Goal: Task Accomplishment & Management: Use online tool/utility

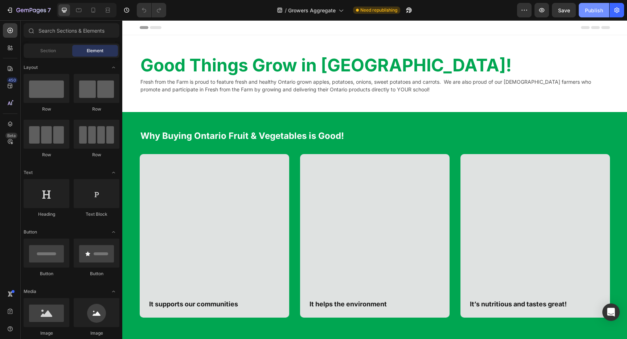
click at [583, 15] on button "Publish" at bounding box center [593, 10] width 30 height 15
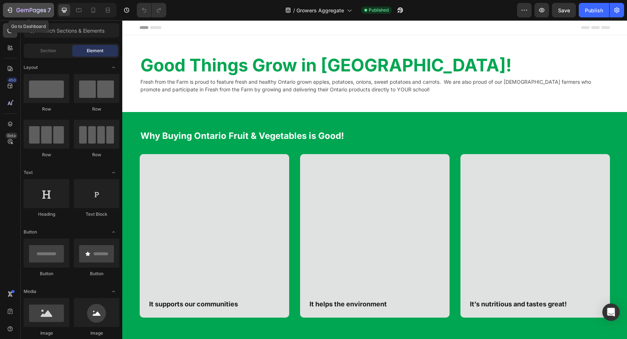
click at [33, 10] on icon "button" at bounding box center [34, 10] width 3 height 3
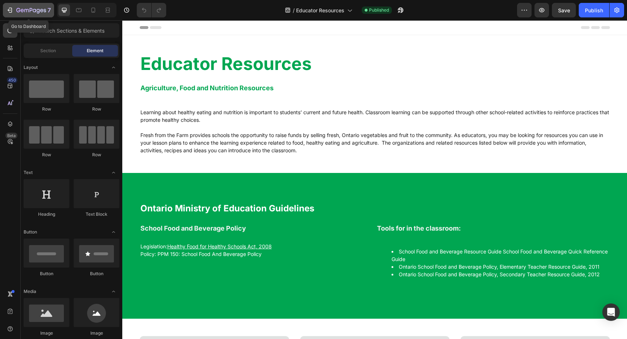
click at [12, 10] on icon "button" at bounding box center [9, 10] width 7 height 7
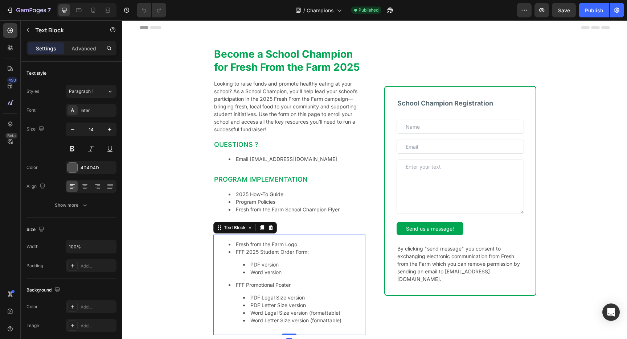
click at [273, 247] on li "Fresh from the Farm Logo" at bounding box center [296, 244] width 136 height 8
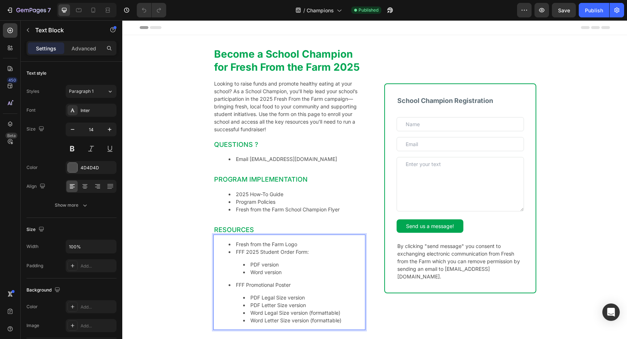
click at [275, 244] on li "Fresh from the Farm Logo" at bounding box center [296, 244] width 136 height 8
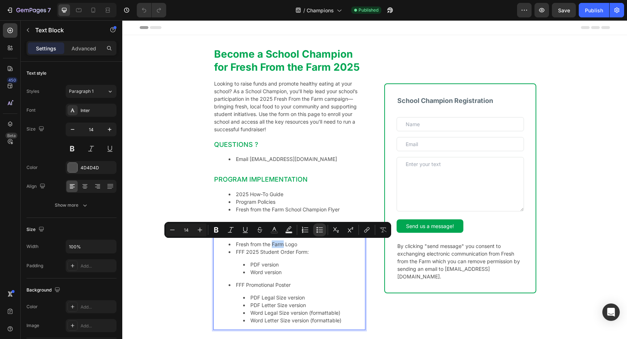
click at [278, 244] on li "Fresh from the Farm Logo" at bounding box center [296, 244] width 136 height 8
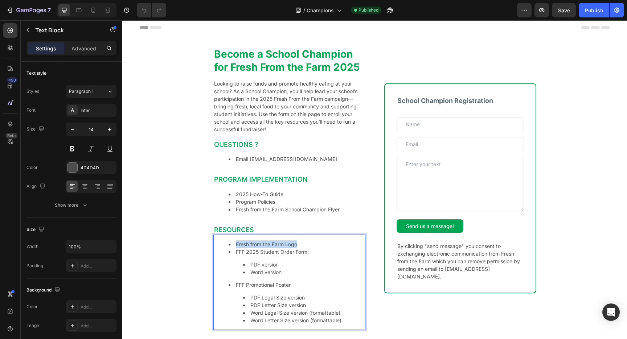
drag, startPoint x: 300, startPoint y: 244, endPoint x: 234, endPoint y: 245, distance: 66.0
click at [234, 245] on li "Fresh from the Farm Logo" at bounding box center [296, 244] width 136 height 8
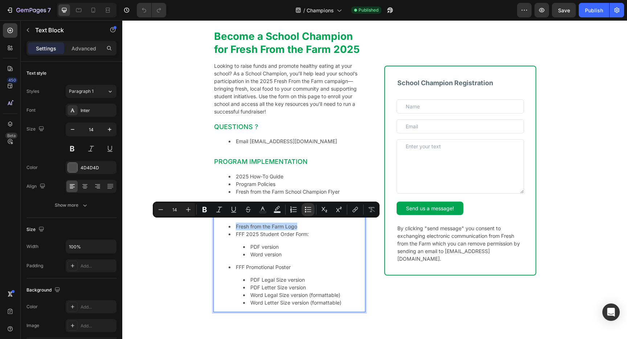
scroll to position [21, 0]
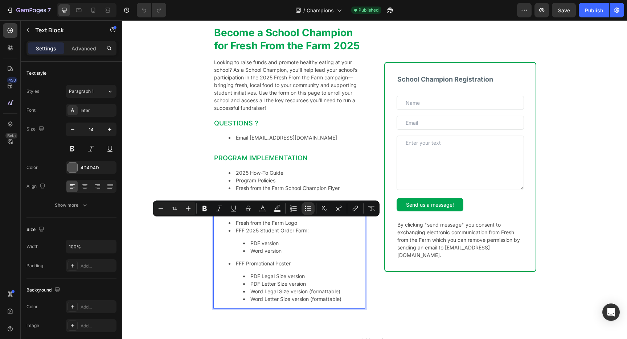
click at [285, 253] on li "Word version" at bounding box center [303, 251] width 121 height 8
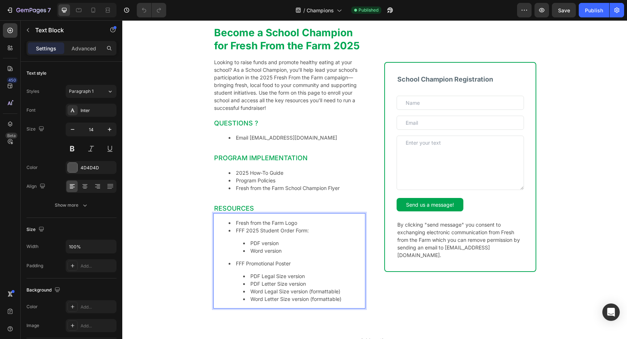
click at [346, 299] on li "Word Letter Size version (formattable)" at bounding box center [303, 299] width 121 height 8
click at [271, 173] on li "2025 How-To Guide" at bounding box center [296, 173] width 136 height 8
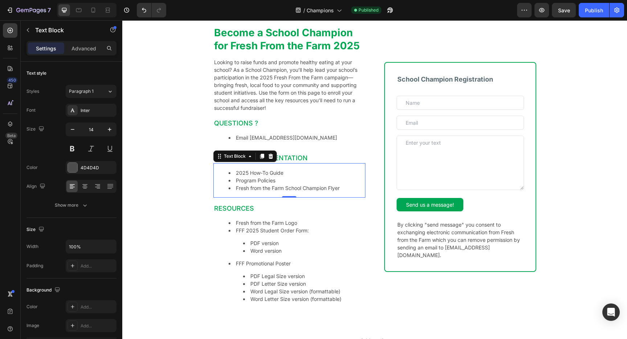
click at [278, 180] on li "Program Policies" at bounding box center [296, 181] width 136 height 8
click at [335, 187] on li "Fresh from the Farm School Champion Flyer" at bounding box center [296, 188] width 136 height 8
click at [278, 179] on li "Program Policies" at bounding box center [296, 181] width 136 height 8
click at [278, 171] on li "2025 How-To Guide" at bounding box center [296, 173] width 136 height 8
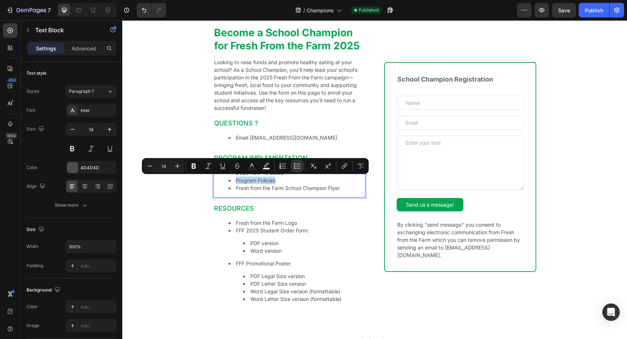
drag, startPoint x: 282, startPoint y: 181, endPoint x: 229, endPoint y: 180, distance: 52.9
click at [229, 180] on li "Program Policies" at bounding box center [296, 181] width 136 height 8
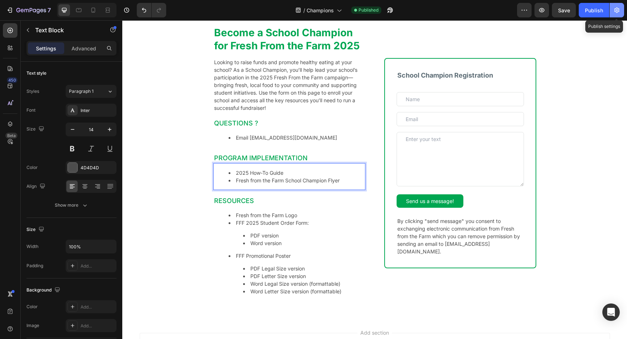
click at [614, 11] on icon "button" at bounding box center [616, 10] width 7 height 7
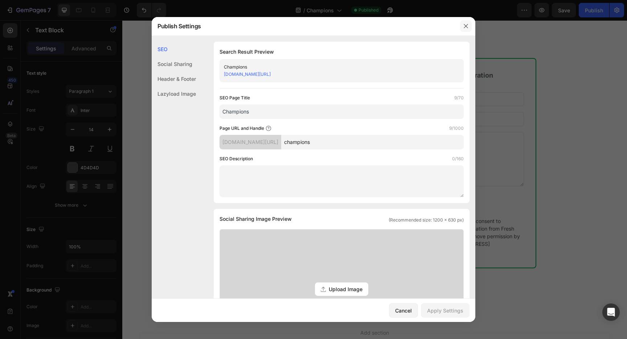
click at [463, 25] on icon "button" at bounding box center [466, 26] width 6 height 6
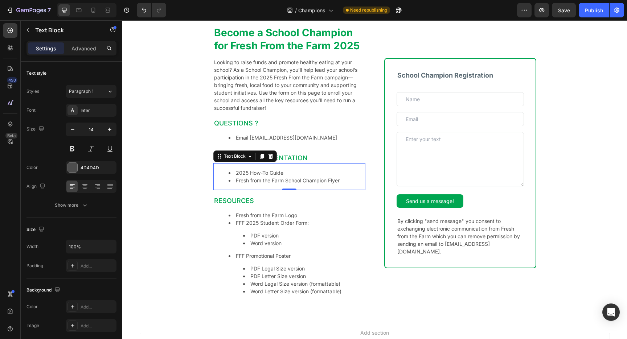
click at [185, 91] on div "Become a School Champion for Fresh From the Farm 2025 Heading Looking to raise …" at bounding box center [374, 166] width 504 height 305
click at [275, 175] on li "2025 How-To Guide" at bounding box center [296, 173] width 136 height 8
click at [276, 173] on li "2025 How-To Guide" at bounding box center [296, 173] width 136 height 8
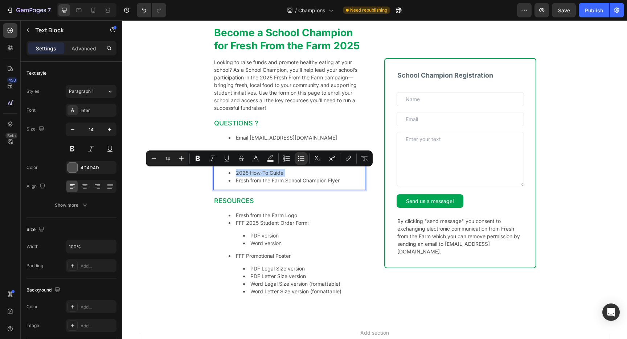
click at [288, 172] on li "2025 How-To Guide" at bounding box center [296, 173] width 136 height 8
drag, startPoint x: 295, startPoint y: 170, endPoint x: 234, endPoint y: 171, distance: 60.9
click at [233, 171] on li "2025 How-To Guide" at bounding box center [296, 173] width 136 height 8
click at [348, 159] on icon "Editor contextual toolbar" at bounding box center [348, 158] width 3 height 4
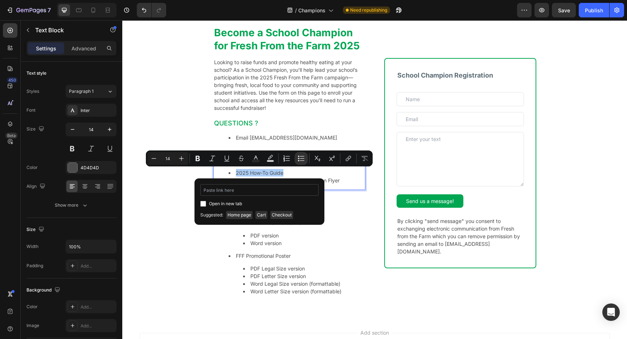
click at [240, 193] on input "Editor contextual toolbar" at bounding box center [259, 190] width 118 height 12
type input "https://freshfromfarm.ca/pages/how-it-works"
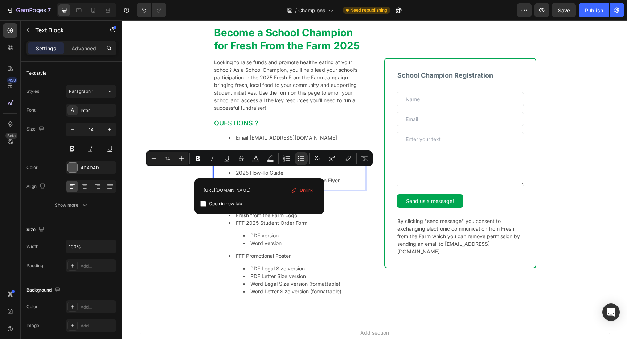
click at [161, 206] on div "Become a School Champion for Fresh From the Farm 2025 Heading Looking to raise …" at bounding box center [374, 166] width 504 height 305
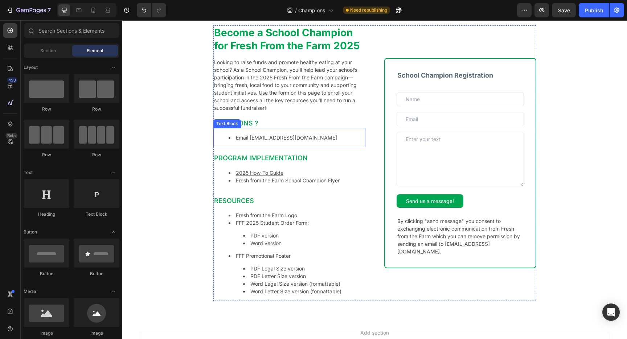
click at [297, 137] on li "Email contact@freshfromfarm.ca" at bounding box center [296, 138] width 136 height 8
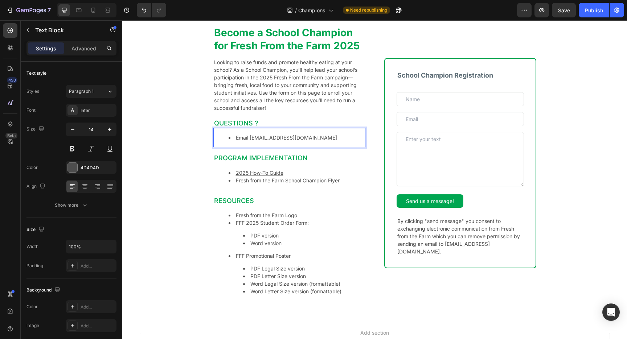
click at [301, 137] on li "Email contact@freshfromfarm.ca" at bounding box center [296, 138] width 136 height 8
click at [315, 137] on li "Email contact@freshfromfarm.ca" at bounding box center [296, 138] width 136 height 8
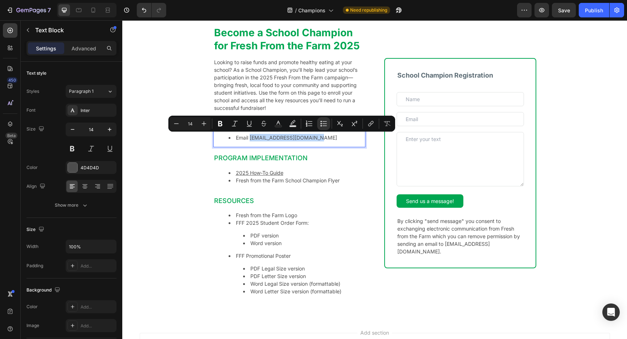
drag, startPoint x: 295, startPoint y: 137, endPoint x: 251, endPoint y: 137, distance: 44.6
click at [251, 137] on li "Email contact@freshfromfarm.ca" at bounding box center [296, 138] width 136 height 8
copy li "contact@freshfromfarm.ca"
click at [375, 126] on button "link" at bounding box center [370, 123] width 13 height 13
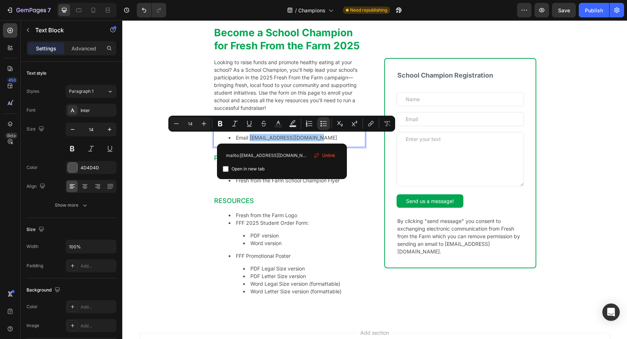
type input "mailto:contact@freshfromfarm.ca"
click at [228, 169] on label "Open in new tab" at bounding box center [246, 169] width 36 height 9
checkbox input "true"
click at [186, 169] on div "Become a School Champion for Fresh From the Farm 2025 Heading Looking to raise …" at bounding box center [374, 166] width 504 height 305
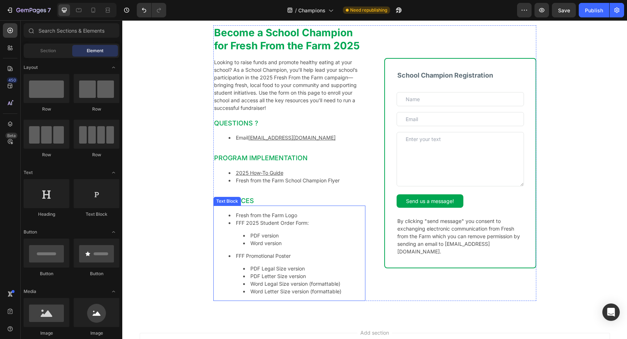
click at [280, 216] on li "Fresh from the Farm Logo" at bounding box center [296, 215] width 136 height 8
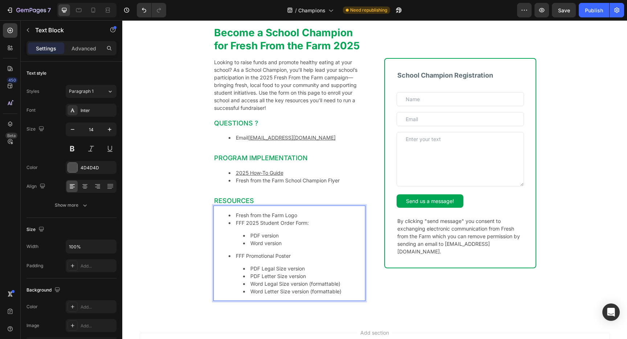
click at [280, 216] on li "Fresh from the Farm Logo" at bounding box center [296, 215] width 136 height 8
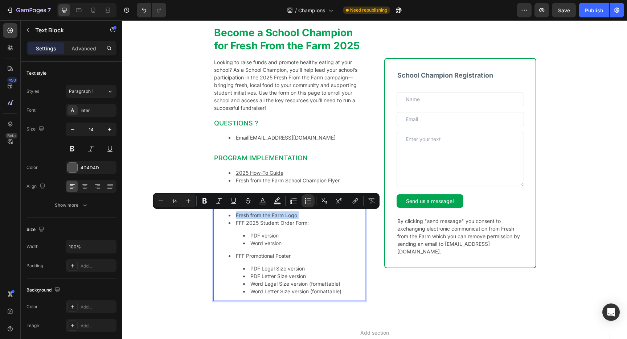
drag, startPoint x: 303, startPoint y: 215, endPoint x: 296, endPoint y: 215, distance: 6.9
click at [302, 215] on li "Fresh from the Farm Logo" at bounding box center [296, 215] width 136 height 8
click at [296, 216] on li "Fresh from the Farm Logo" at bounding box center [296, 215] width 136 height 8
click at [252, 215] on li "Fresh from the Farm Logo" at bounding box center [296, 215] width 136 height 8
drag, startPoint x: 235, startPoint y: 215, endPoint x: 297, endPoint y: 218, distance: 62.4
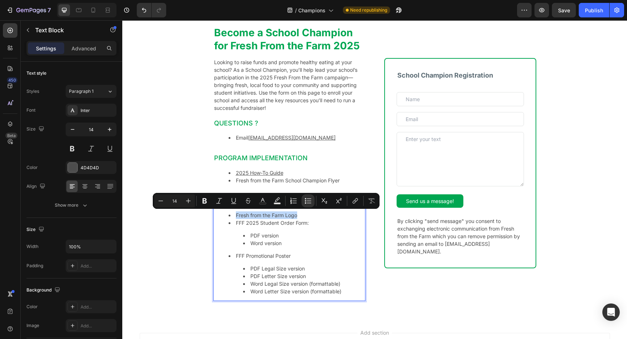
click at [297, 218] on li "Fresh from the Farm Logo" at bounding box center [296, 215] width 136 height 8
click at [355, 200] on icon "Editor contextual toolbar" at bounding box center [353, 202] width 3 height 4
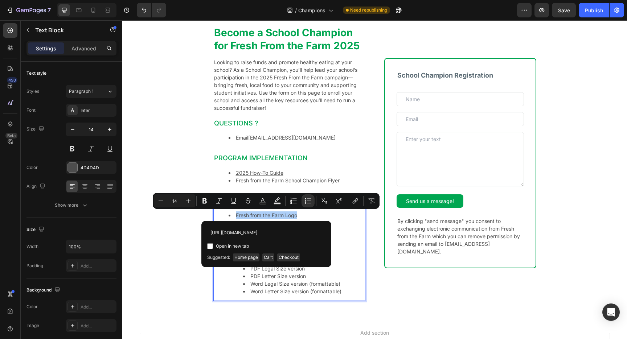
scroll to position [0, 103]
type input "https://cdn.shopify.com/s/files/1/0692/8439/7227/files/FFF_logo_ENG.jpg?v=17562…"
click at [240, 245] on span "Open in new tab" at bounding box center [232, 246] width 33 height 9
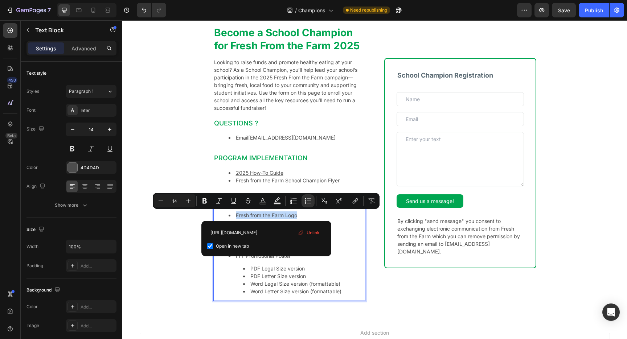
checkbox input "true"
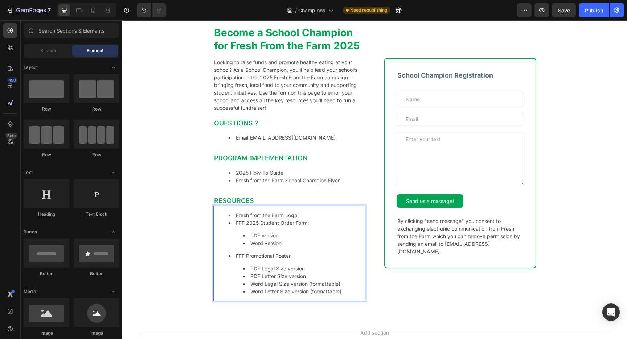
click at [162, 237] on div "Become a School Champion for Fresh From the Farm 2025 Heading Looking to raise …" at bounding box center [374, 166] width 504 height 305
click at [269, 241] on li "Word version" at bounding box center [303, 243] width 121 height 8
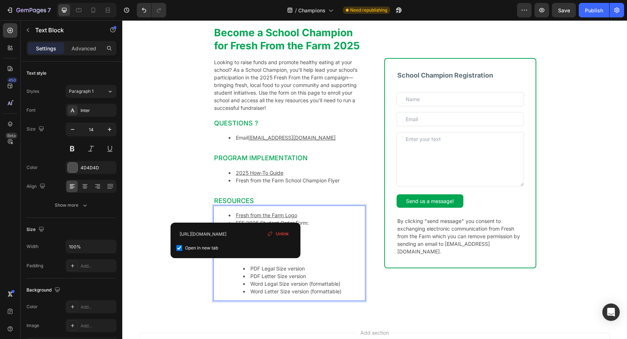
click at [313, 241] on li "Word version" at bounding box center [303, 243] width 121 height 8
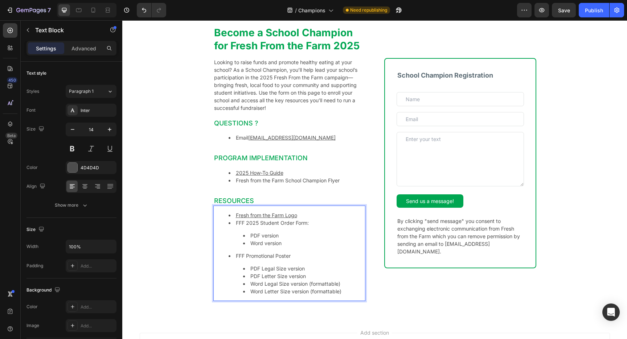
click at [271, 228] on li "FFF 2025 Student Order Form: PDF version Word version" at bounding box center [296, 233] width 136 height 28
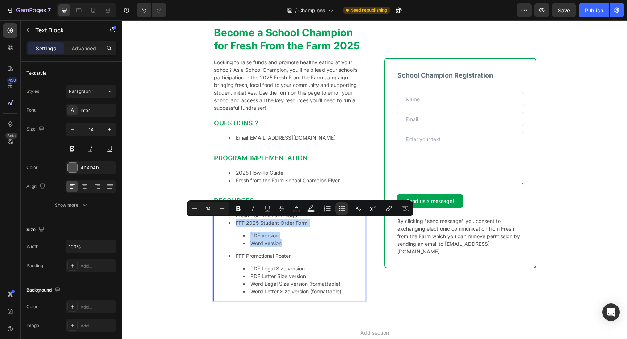
drag, startPoint x: 280, startPoint y: 243, endPoint x: 236, endPoint y: 223, distance: 48.4
click at [236, 223] on li "FFF 2025 Student Order Form: PDF version Word version" at bounding box center [296, 233] width 136 height 28
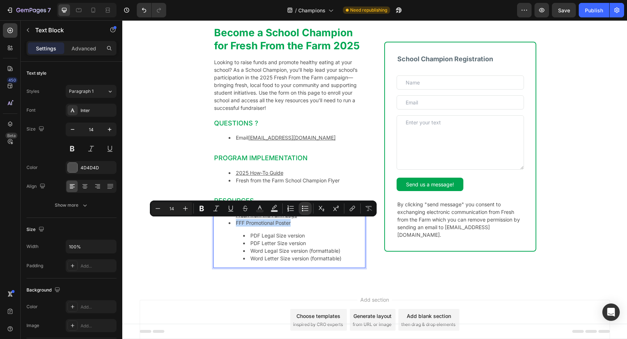
drag, startPoint x: 294, startPoint y: 224, endPoint x: 236, endPoint y: 223, distance: 58.0
click at [236, 223] on li "FFF Promotional Poster PDF Legal Size version PDF Letter Size version Word Lega…" at bounding box center [296, 240] width 136 height 43
click at [286, 253] on li "Word Legal Size version (formattable)" at bounding box center [303, 251] width 121 height 8
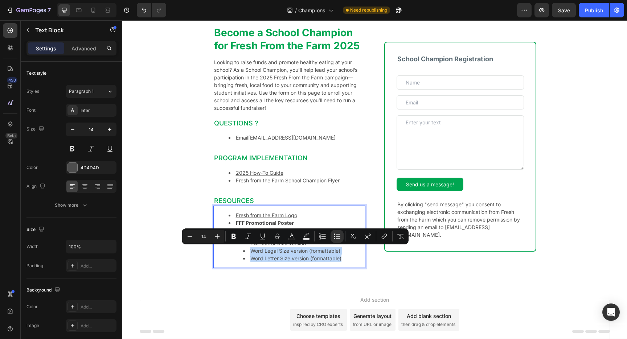
drag, startPoint x: 347, startPoint y: 259, endPoint x: 250, endPoint y: 250, distance: 96.9
click at [250, 250] on ul "PDF Legal Size version PDF Letter Size version Word Legal Size version (formatt…" at bounding box center [296, 247] width 136 height 30
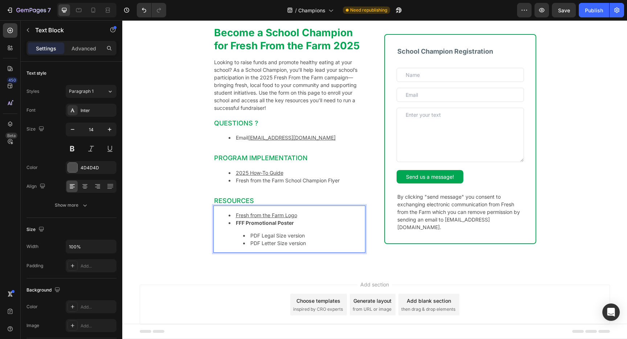
click at [305, 233] on li "PDF Legal Size version" at bounding box center [303, 236] width 121 height 8
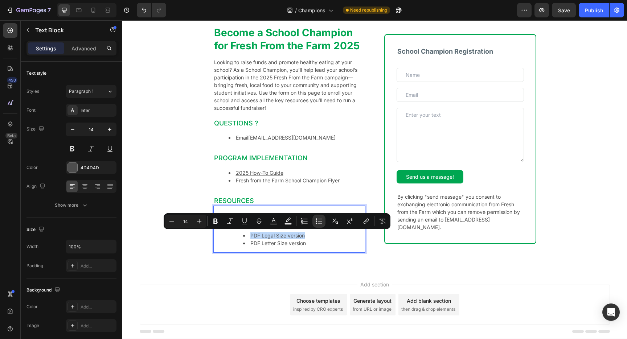
drag, startPoint x: 279, startPoint y: 234, endPoint x: 249, endPoint y: 236, distance: 30.1
click at [249, 236] on li "PDF Legal Size version" at bounding box center [303, 236] width 121 height 8
click at [366, 222] on icon "Editor contextual toolbar" at bounding box center [366, 221] width 3 height 4
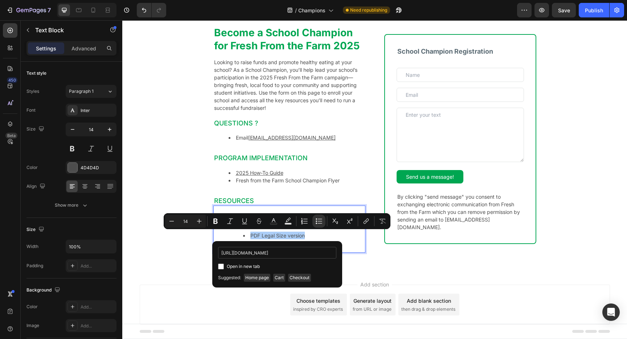
scroll to position [0, 140]
type input "https://cdn.shopify.com/s/files/1/0692/8439/7227/files/FFF-Poster-EN-2025_lette…"
click at [219, 266] on input "Editor contextual toolbar" at bounding box center [221, 267] width 6 height 6
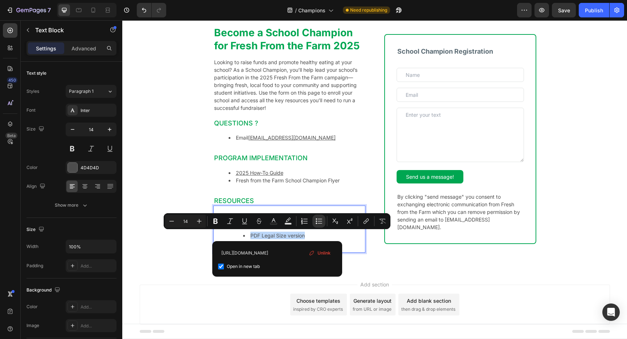
checkbox input "true"
click at [174, 249] on div "Become a School Champion for Fresh From the Farm 2025 Heading Looking to raise …" at bounding box center [374, 142] width 504 height 256
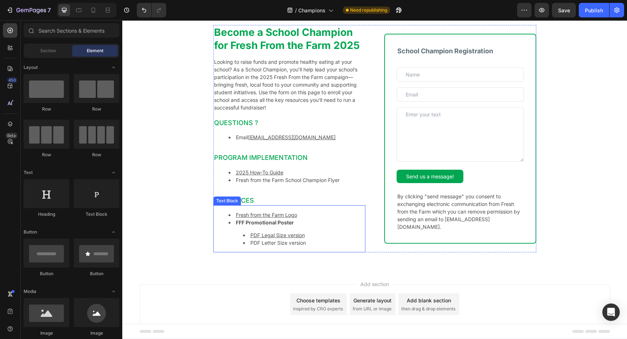
scroll to position [21, 0]
click at [271, 235] on u "PDF Legal Size version" at bounding box center [277, 235] width 54 height 6
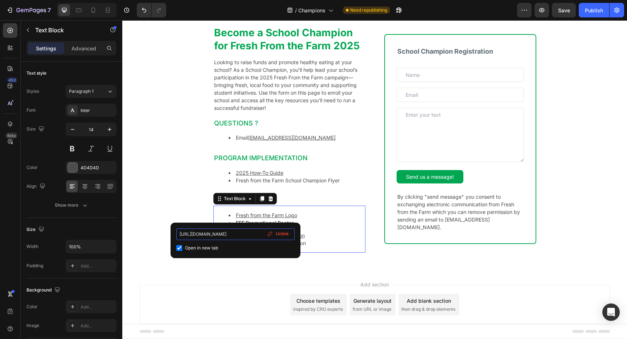
scroll to position [0, 103]
drag, startPoint x: 229, startPoint y: 233, endPoint x: 284, endPoint y: 234, distance: 54.4
click at [284, 234] on div "https://cdn.shopify.com/s/files/1/0692/8439/7227/files/FFF_logo_ENG.jpg?v=17562…" at bounding box center [235, 240] width 118 height 24
click at [244, 235] on input "https://cdn.shopify.com/s/files/1/0692/8439/7227/files/FFF_logo_ENG.jpg?v=17562…" at bounding box center [235, 234] width 118 height 12
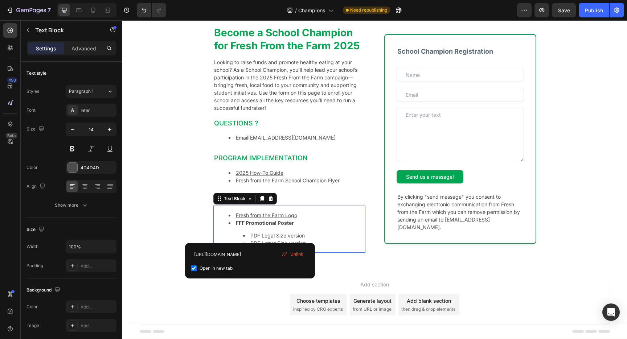
click at [308, 230] on li "FFF Promotional Poster PDF Legal Size version PDF Letter Size version" at bounding box center [296, 233] width 136 height 28
drag, startPoint x: 243, startPoint y: 256, endPoint x: 304, endPoint y: 254, distance: 61.7
click at [304, 254] on div "https://cdn.shopify.com/s/files/1/0692/8439/7227/files/FFF-Poster-EN-2025_lette…" at bounding box center [250, 261] width 118 height 24
click at [325, 238] on li "https://cdn.shopify.com/s/files/1/0692/8439/7227/files/FFF-Poster-EN-2025_lette…" at bounding box center [303, 236] width 121 height 8
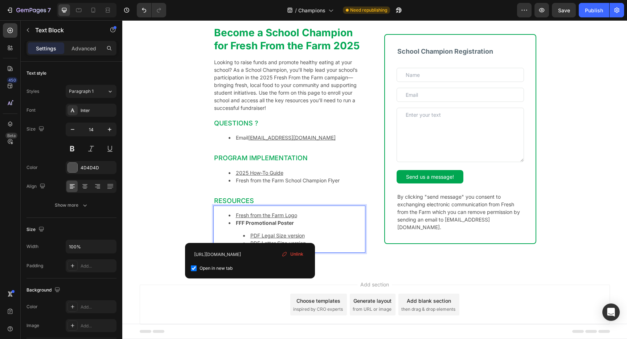
click at [330, 240] on li "PDF Letter Size version" at bounding box center [303, 243] width 121 height 8
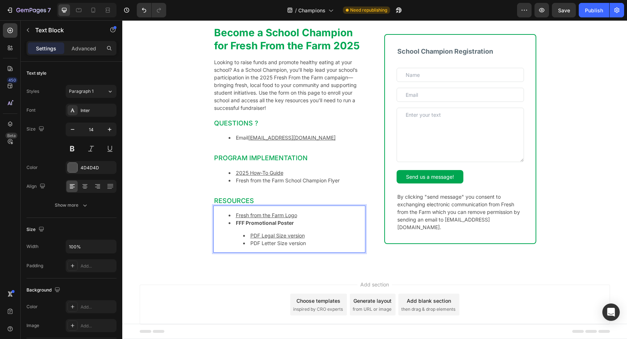
click at [288, 243] on li "PDF Letter Size version" at bounding box center [303, 243] width 121 height 8
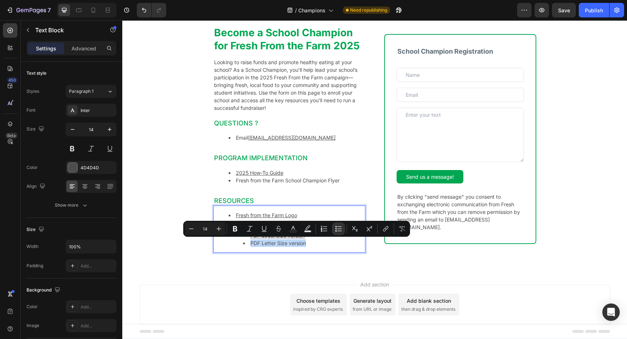
click at [288, 243] on li "PDF Letter Size version" at bounding box center [303, 243] width 121 height 8
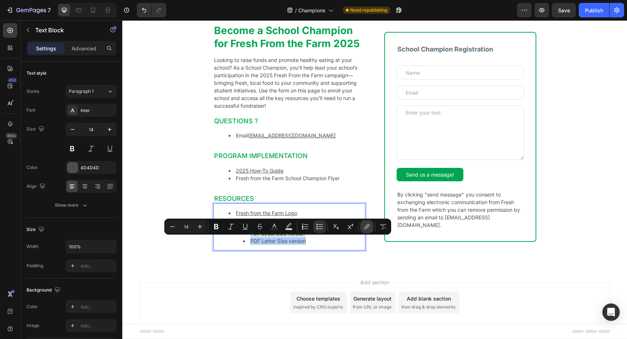
click at [367, 226] on icon "Editor contextual toolbar" at bounding box center [365, 228] width 3 height 4
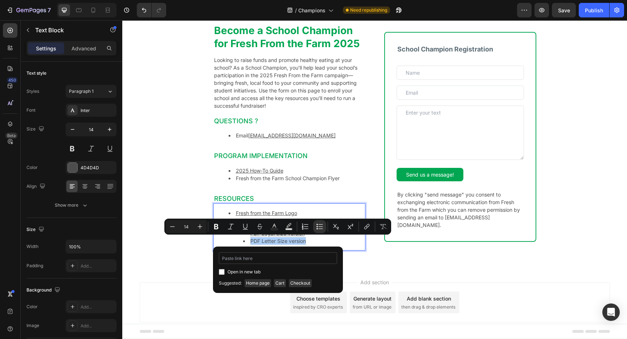
click at [243, 261] on input "Editor contextual toolbar" at bounding box center [278, 258] width 118 height 12
click at [219, 270] on input "Editor contextual toolbar" at bounding box center [222, 272] width 6 height 6
checkbox input "true"
click at [231, 260] on input "Editor contextual toolbar" at bounding box center [278, 258] width 118 height 12
type input "https://cdn.shopify.com/s/files/1/0692/8439/7227/files/FFF-Poster-EN-2025_legal…"
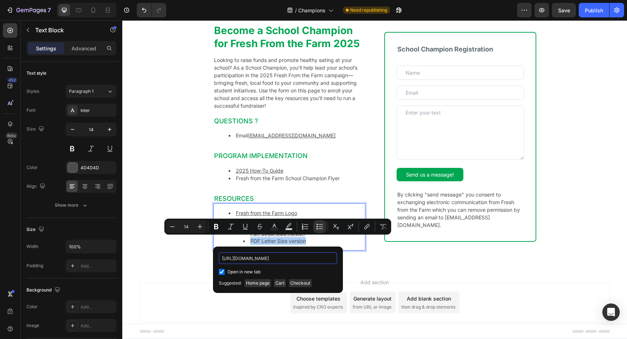
scroll to position [0, 139]
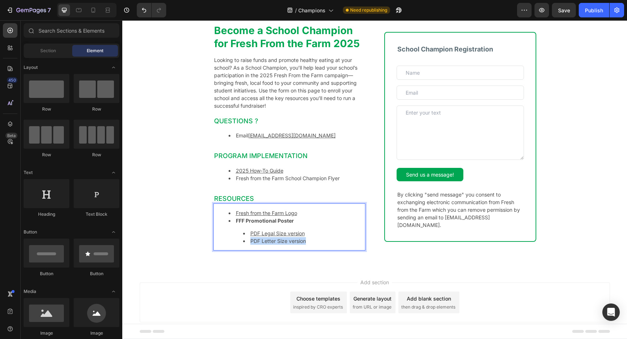
click at [189, 267] on div "Become a School Champion for Fresh From the Farm 2025 Heading Looking to raise …" at bounding box center [374, 140] width 504 height 256
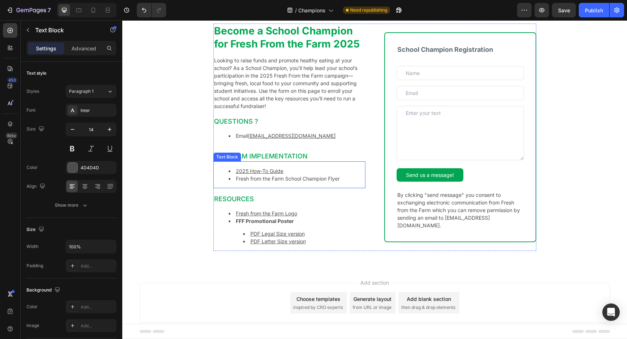
click at [317, 178] on li "Fresh from the Farm School Champion Flyer" at bounding box center [296, 179] width 136 height 8
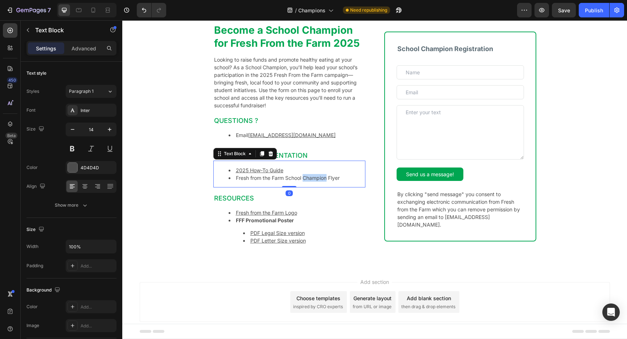
click at [310, 178] on li "Fresh from the Farm School Champion Flyer" at bounding box center [296, 178] width 136 height 8
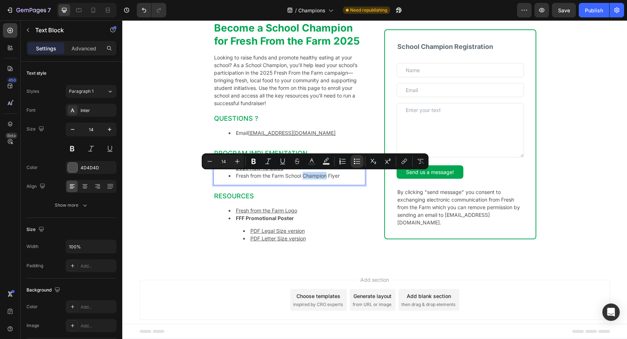
scroll to position [17, 0]
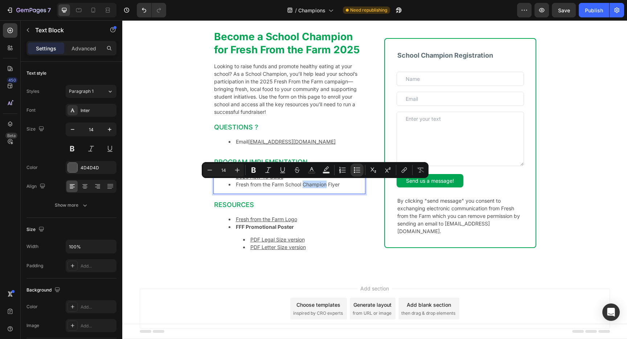
click at [304, 185] on li "Fresh from the Farm School Champion Flyer" at bounding box center [296, 185] width 136 height 8
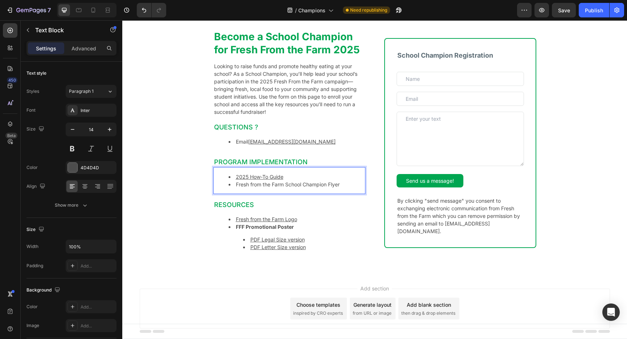
click at [273, 183] on li "Fresh from the Farm School Champion Flyer" at bounding box center [296, 185] width 136 height 8
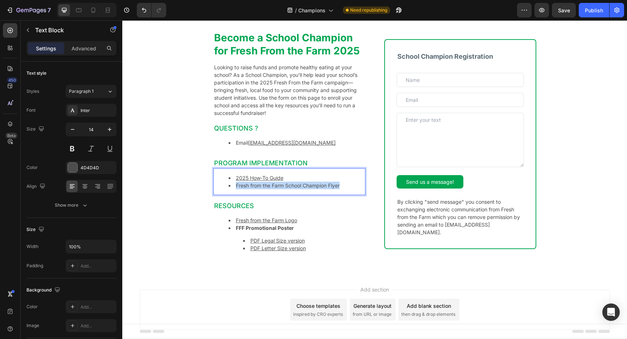
click at [273, 183] on li "Fresh from the Farm School Champion Flyer" at bounding box center [296, 186] width 136 height 8
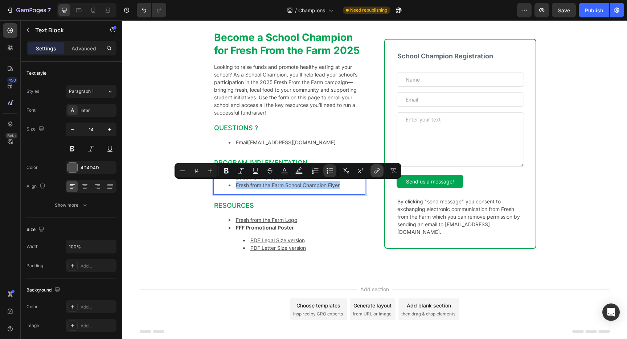
click at [379, 173] on icon "Editor contextual toolbar" at bounding box center [376, 170] width 7 height 7
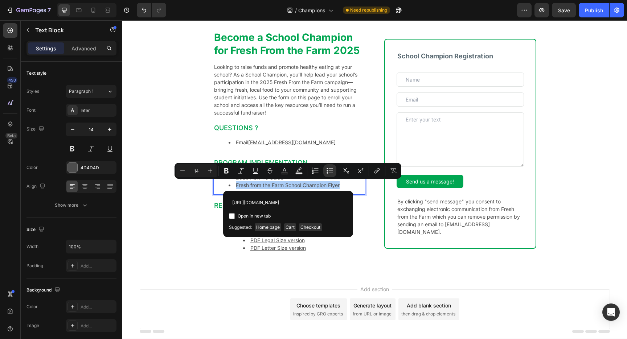
scroll to position [0, 234]
type input "https://cdn.shopify.com/s/files/1/0692/8439/7227/files/FFF_Champion_Info_Flyer_…"
click at [232, 218] on input "Editor contextual toolbar" at bounding box center [232, 216] width 6 height 6
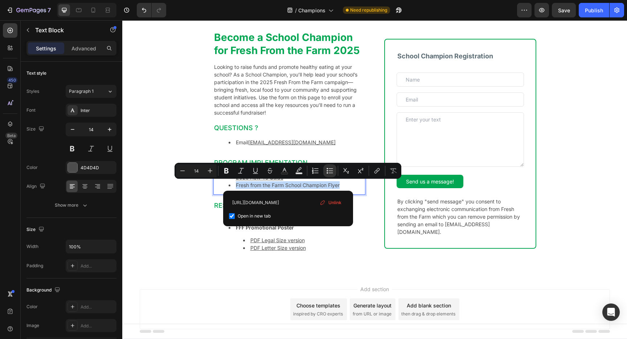
checkbox input "true"
click at [184, 214] on div "Become a School Champion for Fresh From the Farm 2025 Heading Looking to raise …" at bounding box center [374, 146] width 504 height 256
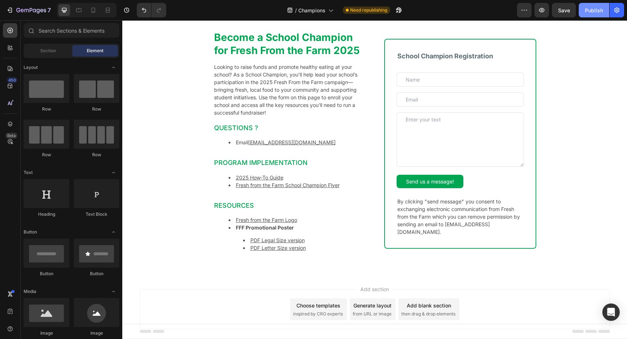
click at [589, 11] on div "Publish" at bounding box center [593, 11] width 18 height 8
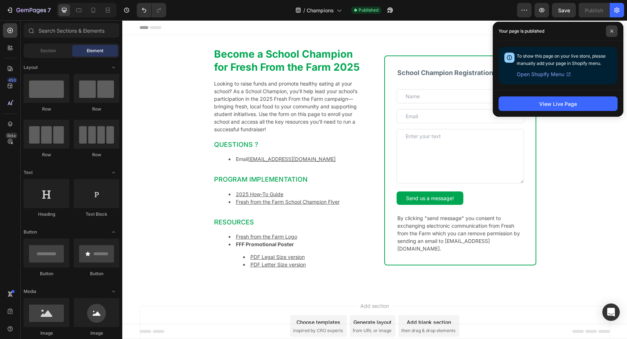
click at [611, 32] on icon at bounding box center [611, 31] width 4 height 4
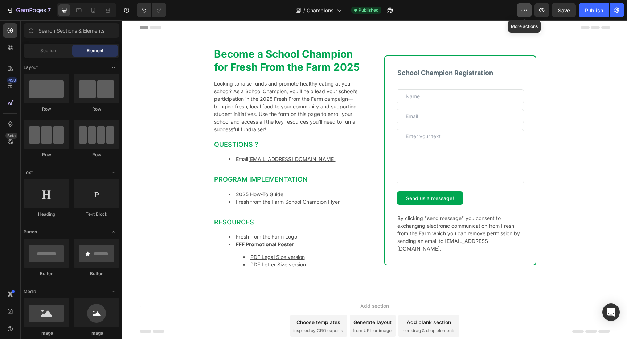
click at [526, 13] on icon "button" at bounding box center [523, 10] width 7 height 7
click at [619, 11] on icon "button" at bounding box center [616, 10] width 5 height 5
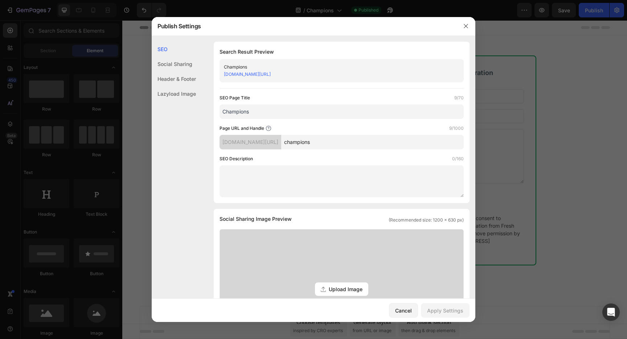
click at [181, 86] on div "Header & Footer" at bounding box center [174, 93] width 44 height 15
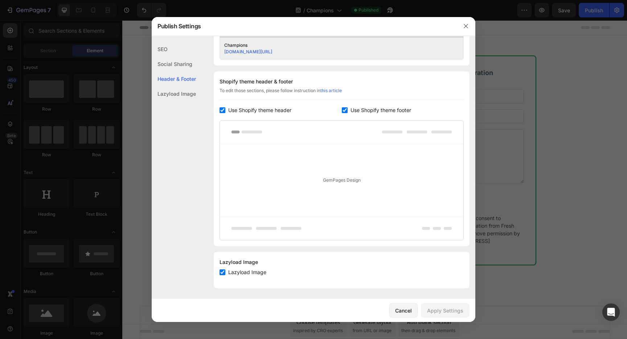
scroll to position [312, 0]
click at [175, 94] on div "Lazyload Image" at bounding box center [174, 93] width 44 height 15
click at [165, 57] on div "SEO" at bounding box center [174, 64] width 44 height 15
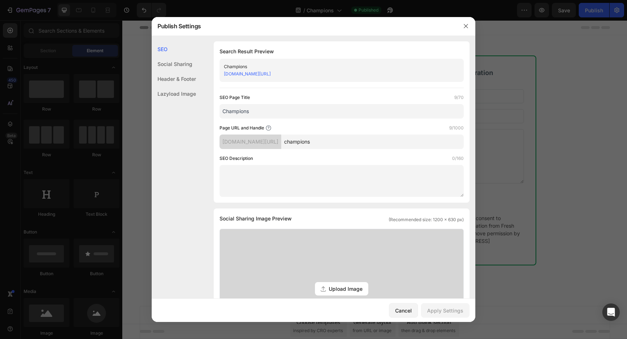
scroll to position [0, 0]
click at [407, 308] on div "Cancel" at bounding box center [403, 311] width 17 height 8
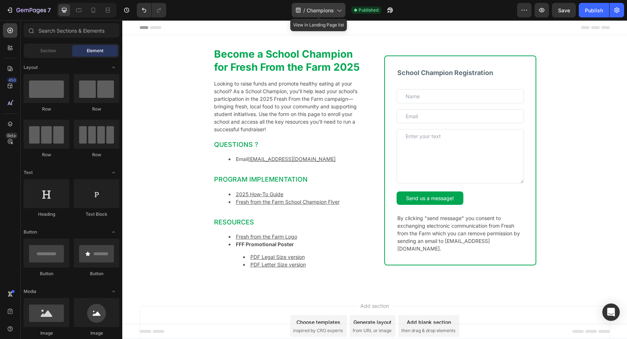
click at [334, 11] on div "/ Champions" at bounding box center [319, 10] width 54 height 15
click at [579, 78] on div "Become a School Champion for Fresh From the Farm 2025 Heading Looking to raise …" at bounding box center [374, 163] width 504 height 256
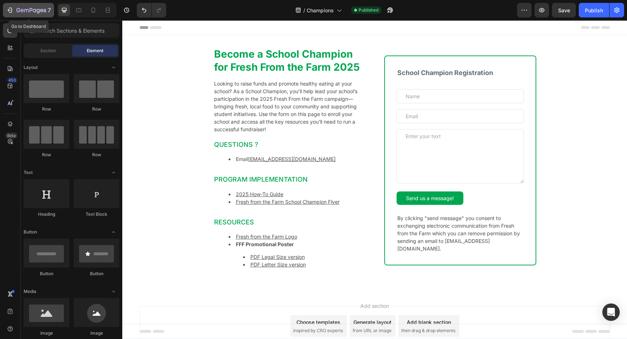
click at [24, 11] on icon "button" at bounding box center [31, 11] width 30 height 6
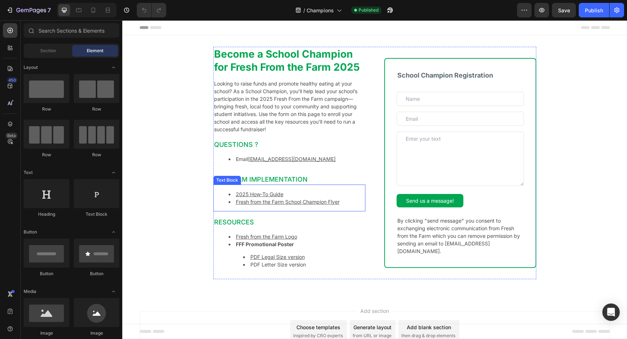
click at [290, 193] on li "2025 How-To Guide" at bounding box center [296, 194] width 136 height 8
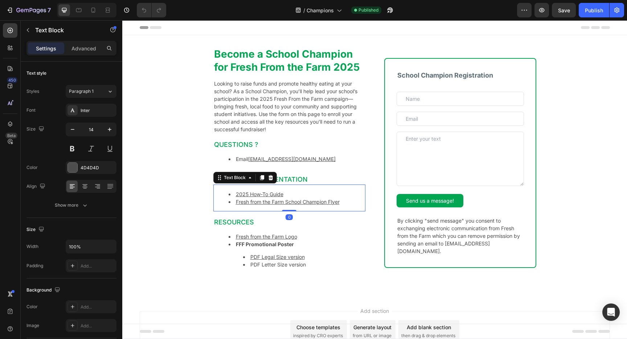
click at [344, 202] on li "Fresh from the Farm School Champion Flyer" at bounding box center [296, 202] width 136 height 8
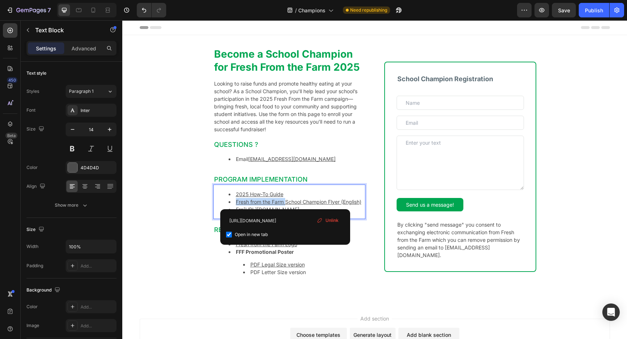
drag, startPoint x: 285, startPoint y: 202, endPoint x: 236, endPoint y: 200, distance: 49.0
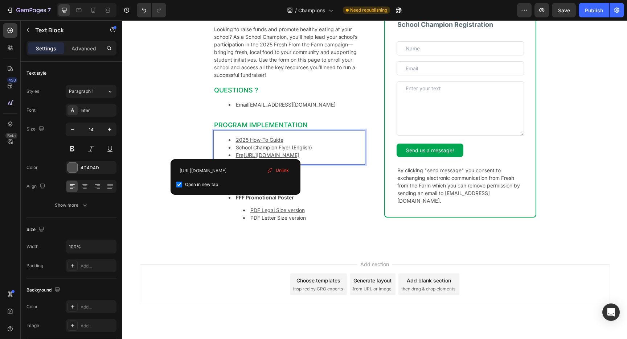
scroll to position [55, 0]
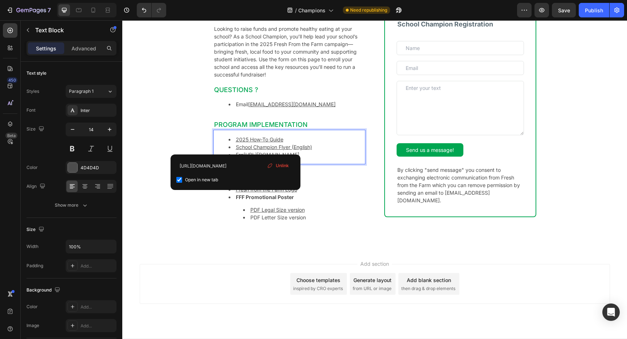
click at [323, 152] on ul "2025 How-To Guide ⁠⁠⁠⁠⁠⁠⁠ School Champion Flyer (English) Fre https://cdn.shopi…" at bounding box center [289, 147] width 150 height 23
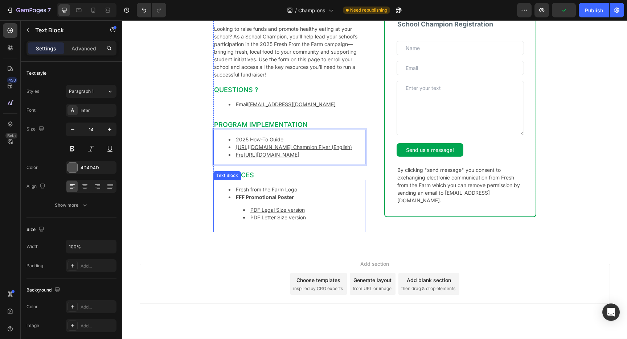
click at [340, 221] on li "FFF Promotional Poster PDF Legal Size version PDF Letter Size version" at bounding box center [296, 207] width 136 height 28
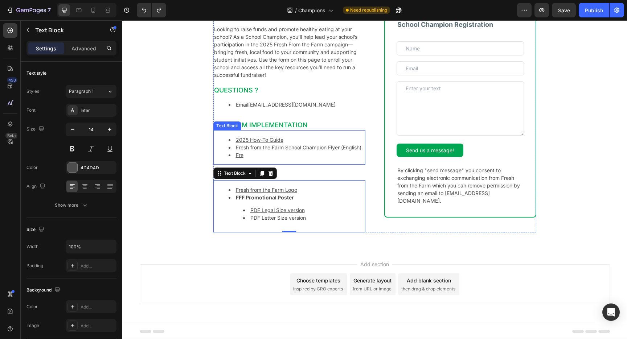
scroll to position [54, 0]
click at [295, 147] on ul "2025 How-To Guide Fresh from the Farm School Champion Flyer (English)" at bounding box center [289, 147] width 150 height 23
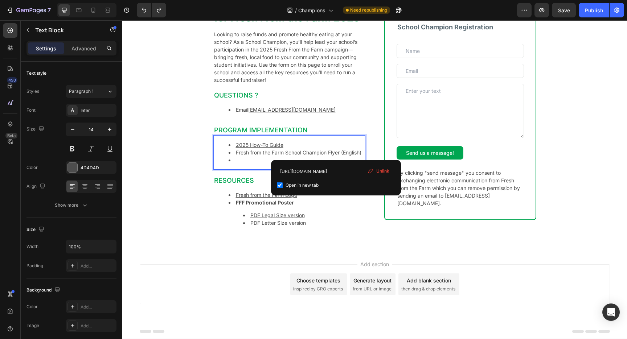
click at [336, 151] on u "Fresh from the Farm School Champion Flyer (English)" at bounding box center [298, 152] width 125 height 6
click at [286, 152] on u "Fresh from the Farm School Champion Flyer (English)" at bounding box center [298, 152] width 125 height 6
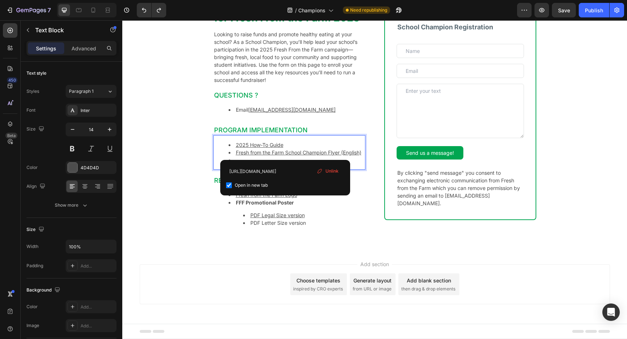
click at [286, 152] on u "Fresh from the Farm School Champion Flyer (English)" at bounding box center [298, 152] width 125 height 6
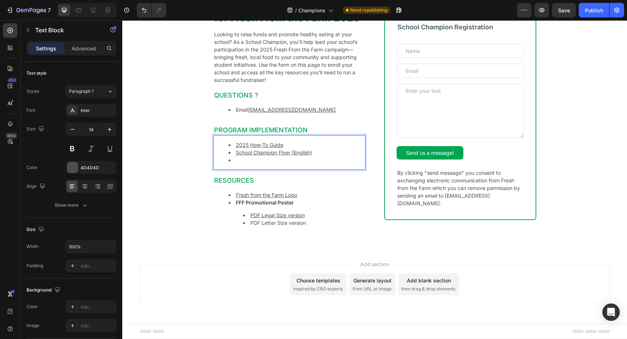
click at [335, 163] on li "Rich Text Editor. Editing area: main" at bounding box center [296, 160] width 136 height 8
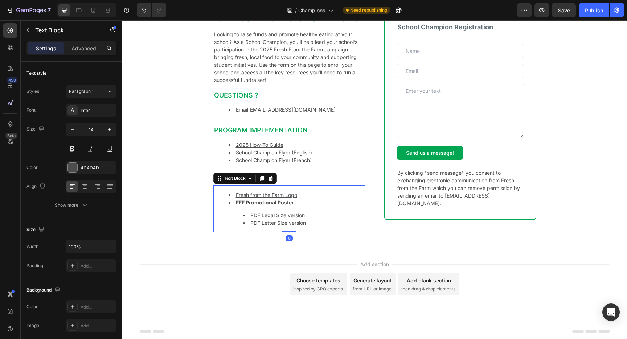
click at [318, 196] on li "Fresh from the Farm Logo" at bounding box center [296, 195] width 136 height 8
click at [317, 196] on li "Fresh from the Farm Logo" at bounding box center [296, 195] width 136 height 8
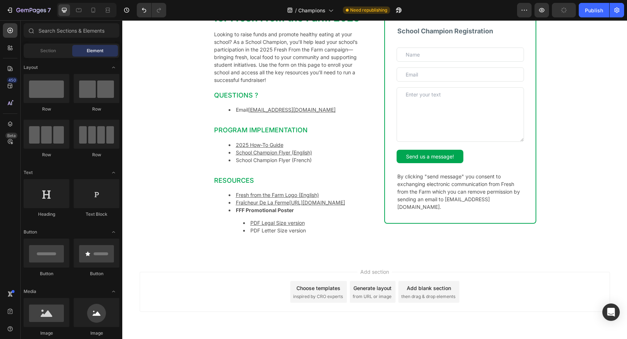
click at [203, 249] on div "Become a School Champion for Fresh From the Farm 2025 Heading Looking to raise …" at bounding box center [374, 122] width 504 height 272
click at [242, 206] on u "Fraîcheur De La Ferme" at bounding box center [262, 202] width 53 height 6
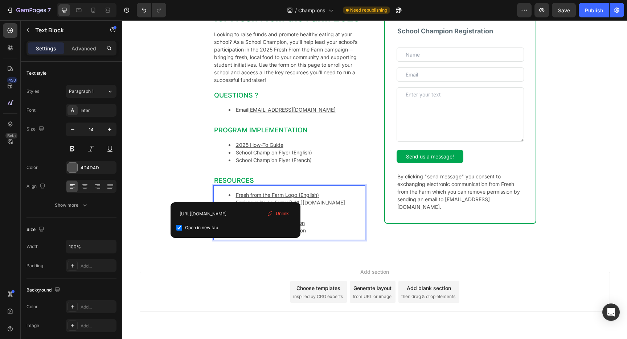
click at [329, 206] on li "Fraîcheur De La Ferme https://cdn.shopify.com/s/files/1/0692/8439/7227/files/FF…" at bounding box center [296, 203] width 136 height 8
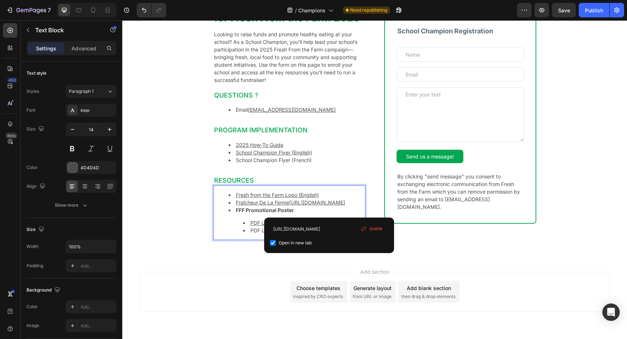
click at [333, 206] on li "Fraîcheur De La Ferme https://cdn.shopify.com/s/files/1/0692/8439/7227/files/FF…" at bounding box center [296, 203] width 136 height 8
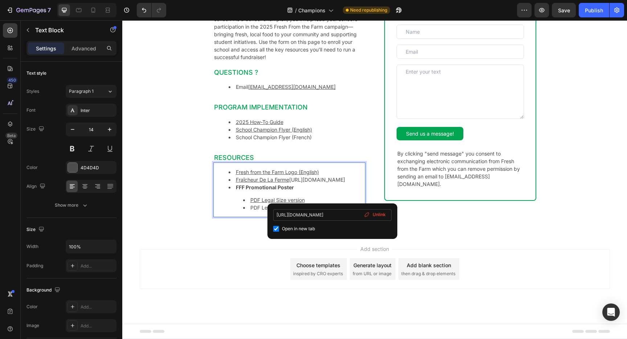
scroll to position [87, 0]
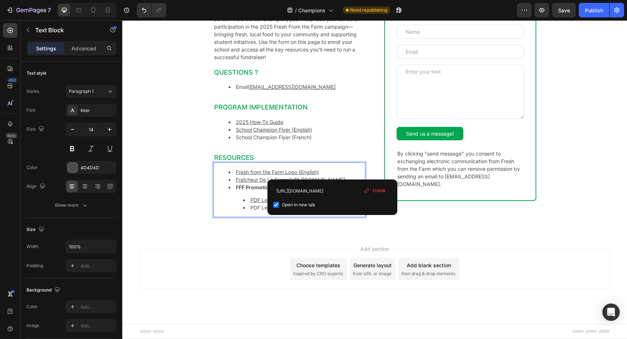
click at [380, 192] on span "Unlink" at bounding box center [378, 190] width 13 height 7
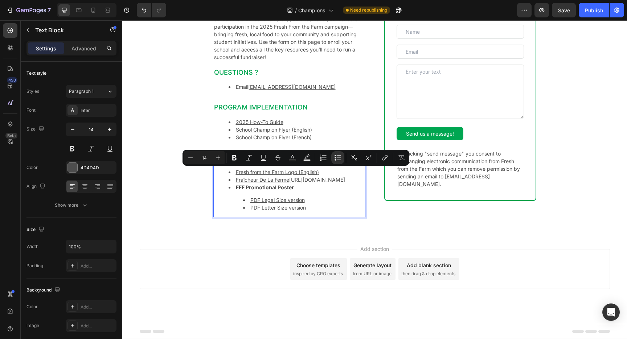
drag, startPoint x: 329, startPoint y: 179, endPoint x: 243, endPoint y: 174, distance: 85.7
click at [243, 176] on li "Fraîcheur De La Ferme https://cdn.shopify.com/s/files/1/0692/8439/7227/files/FF…" at bounding box center [296, 180] width 136 height 8
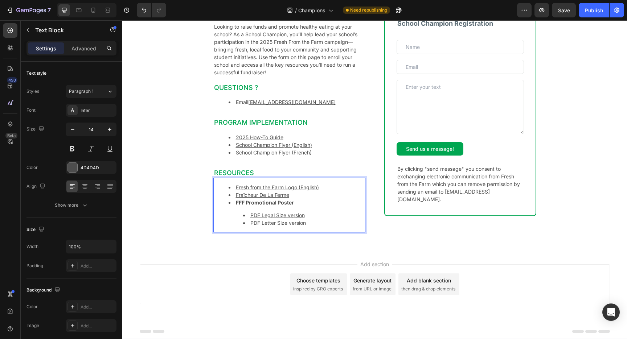
scroll to position [57, 0]
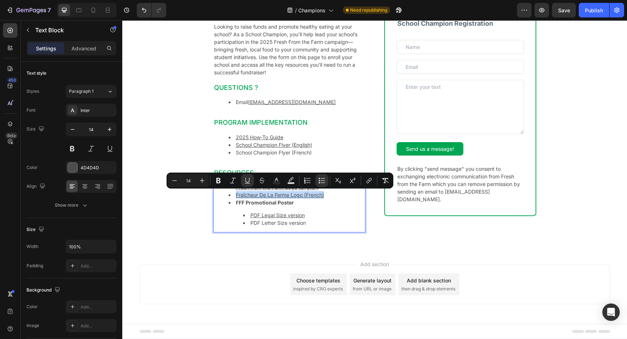
drag, startPoint x: 331, startPoint y: 194, endPoint x: 233, endPoint y: 193, distance: 97.5
click at [233, 193] on li "Fraîcheur De La Ferme Logo (French)" at bounding box center [296, 195] width 136 height 8
click at [370, 181] on icon "Editor contextual toolbar" at bounding box center [368, 180] width 7 height 7
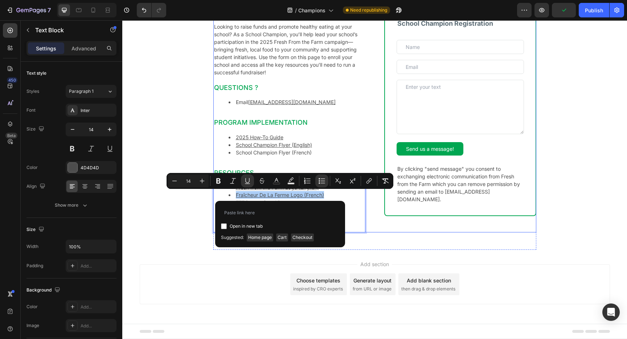
scroll to position [53, 0]
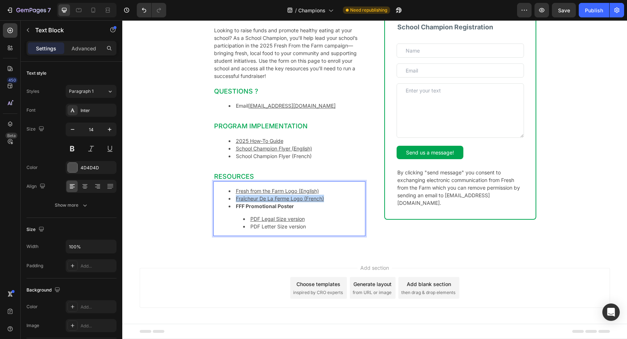
click at [293, 199] on u "Fraîcheur De La Ferme Logo (French)" at bounding box center [280, 198] width 88 height 6
drag, startPoint x: 331, startPoint y: 198, endPoint x: 234, endPoint y: 198, distance: 96.8
click at [234, 198] on li "Fraîcheur De La Ferme Logo (French)" at bounding box center [296, 199] width 136 height 8
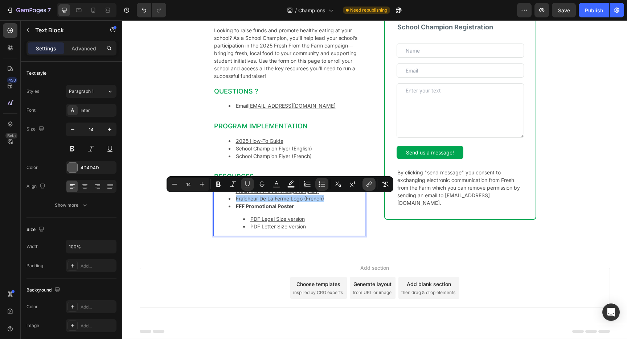
click at [369, 186] on icon "Editor contextual toolbar" at bounding box center [368, 184] width 7 height 7
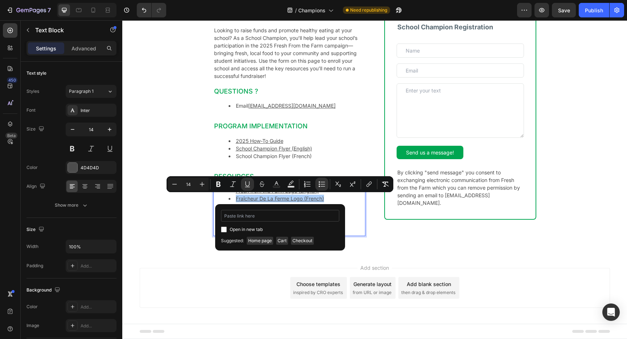
click at [256, 214] on input "Editor contextual toolbar" at bounding box center [280, 216] width 118 height 12
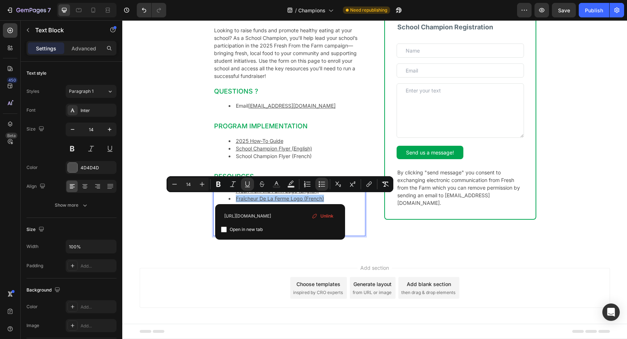
type input "https://cdn.shopify.com/s/files/1/0692/8439/7227/files/logo.fr.png?v=1756239357"
click at [225, 228] on input "Editor contextual toolbar" at bounding box center [224, 230] width 6 height 6
checkbox input "true"
click at [154, 218] on div "Become a School Champion for Fresh From the Farm 2025 Heading Looking to raise …" at bounding box center [374, 118] width 504 height 272
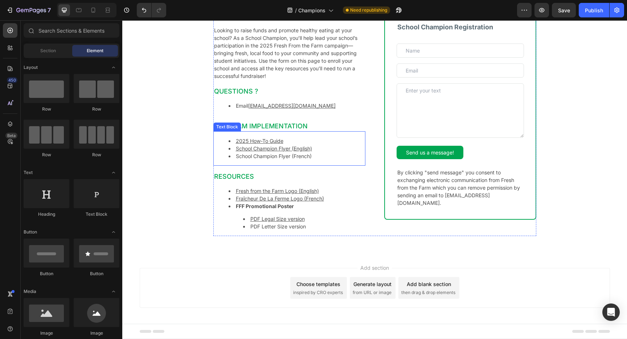
click at [303, 155] on li "School Champion Flyer (French)" at bounding box center [296, 156] width 136 height 8
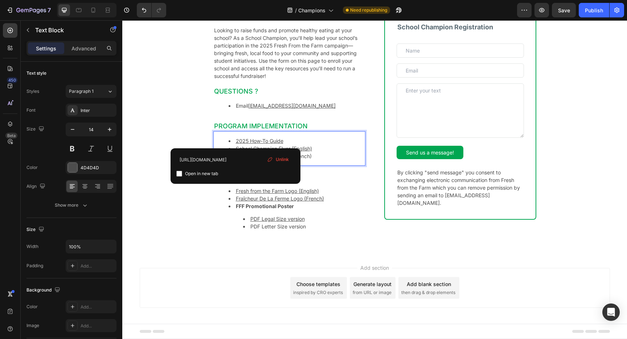
click at [326, 156] on li "School Champion Flyer (French)" at bounding box center [296, 156] width 136 height 8
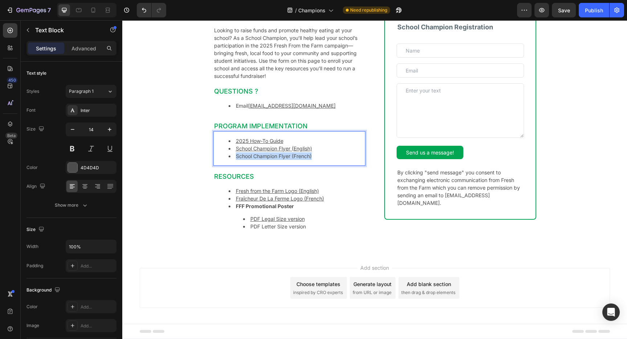
drag, startPoint x: 322, startPoint y: 156, endPoint x: 232, endPoint y: 157, distance: 89.9
click at [231, 157] on li "School Champion Flyer (French)" at bounding box center [296, 156] width 136 height 8
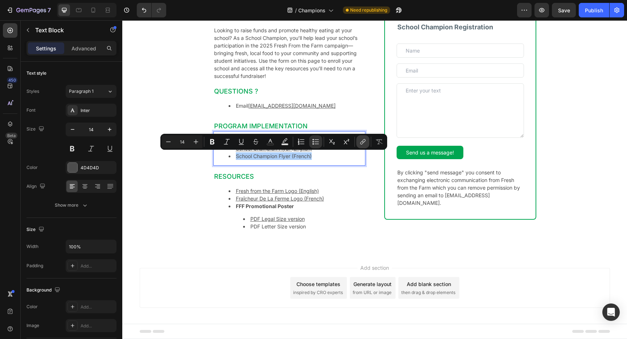
click at [365, 141] on icon "Editor contextual toolbar" at bounding box center [362, 141] width 7 height 7
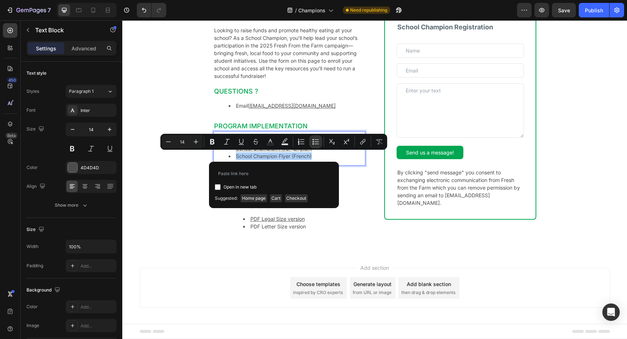
click at [218, 185] on input "Editor contextual toolbar" at bounding box center [218, 187] width 6 height 6
checkbox input "true"
click at [237, 174] on input "Editor contextual toolbar" at bounding box center [274, 174] width 118 height 12
type input "https://cdn.shopify.com/s/files/1/0692/8439/7227/files/FFF_Depliant_Information…"
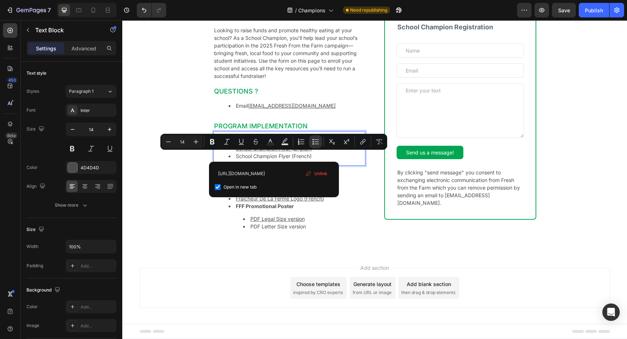
click at [151, 183] on div "Become a School Champion for Fresh From the Farm 2025 Heading Looking to raise …" at bounding box center [374, 118] width 504 height 272
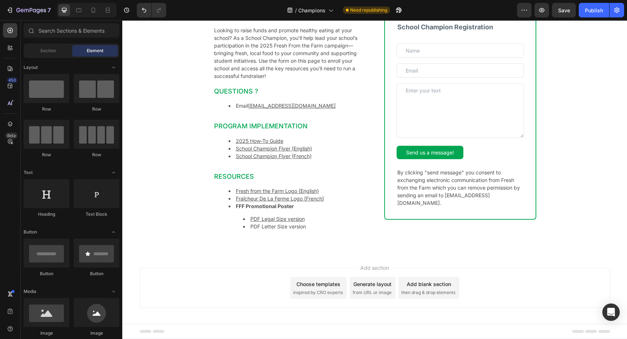
scroll to position [57, 0]
click at [312, 220] on li "PDF Legal Size version" at bounding box center [303, 220] width 121 height 8
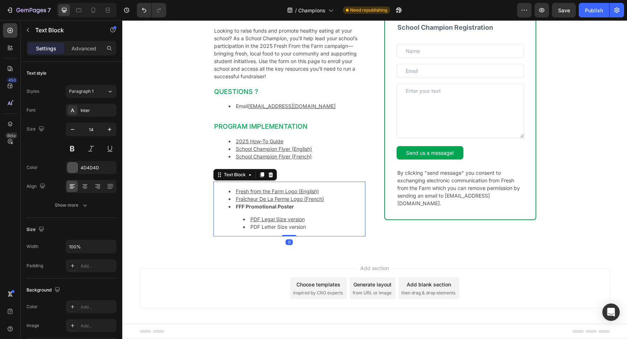
scroll to position [52, 0]
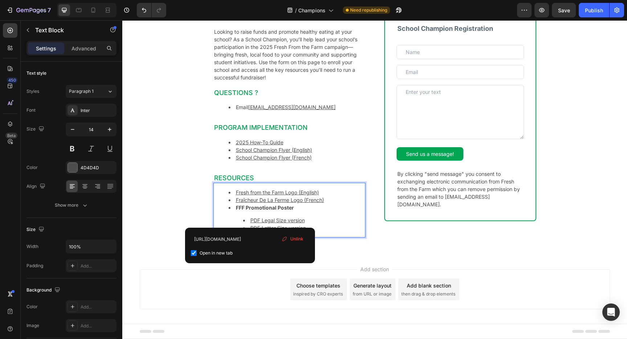
click at [326, 216] on li "PDF Legal Size version" at bounding box center [303, 220] width 121 height 8
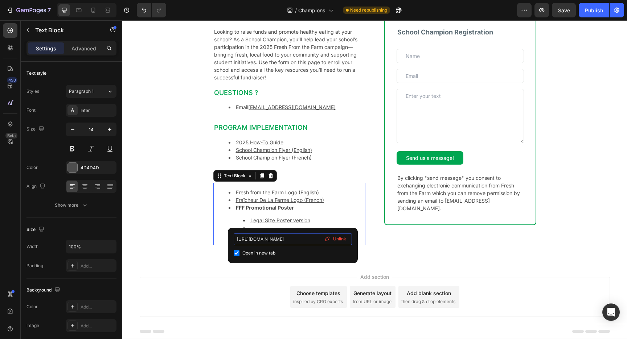
scroll to position [0, 140]
drag, startPoint x: 287, startPoint y: 239, endPoint x: 340, endPoint y: 240, distance: 53.3
click at [340, 240] on div "https://cdn.shopify.com/s/files/1/0692/8439/7227/files/FFF-Poster-EN-2025_lette…" at bounding box center [292, 245] width 118 height 24
click at [313, 219] on li "Legal Size Poster version" at bounding box center [303, 220] width 121 height 8
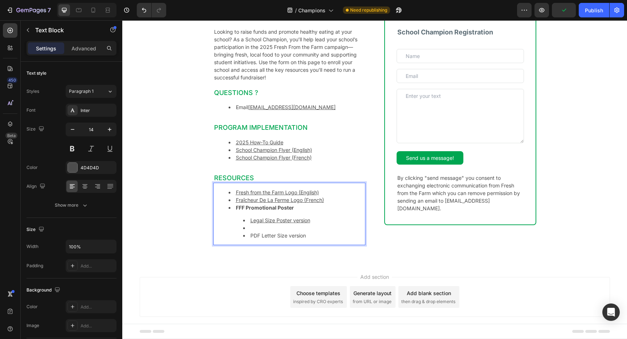
click at [285, 225] on li "Rich Text Editor. Editing area: main" at bounding box center [303, 228] width 121 height 8
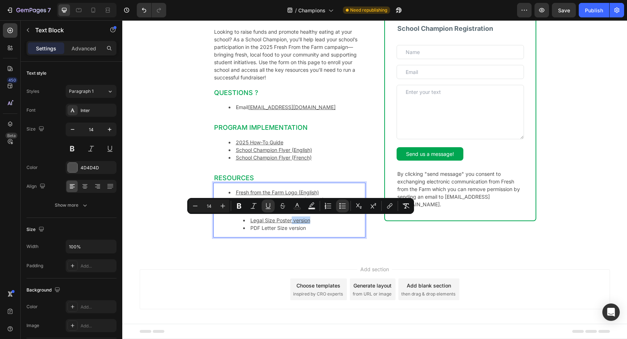
drag, startPoint x: 313, startPoint y: 220, endPoint x: 292, endPoint y: 220, distance: 21.4
click at [292, 220] on li "Legal Size Poster version" at bounding box center [303, 220] width 121 height 8
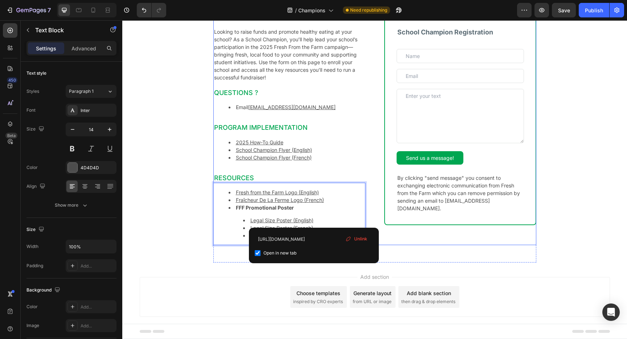
click at [420, 240] on div "School Champion Registration Heading Text Field Email Field Row Textarea Send u…" at bounding box center [460, 120] width 152 height 250
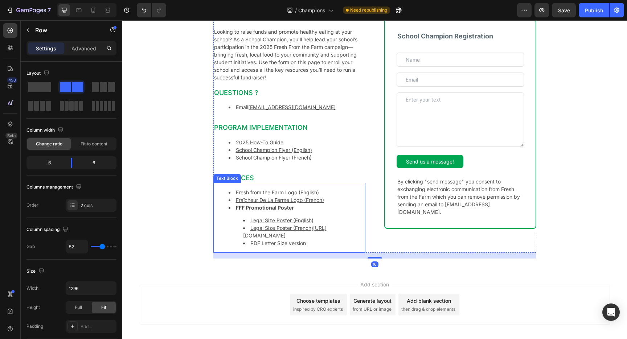
click at [298, 231] on li "Legal Size Poster (French) https://cdn.shopify.com/s/files/1/0692/8439/7227/fil…" at bounding box center [303, 231] width 121 height 15
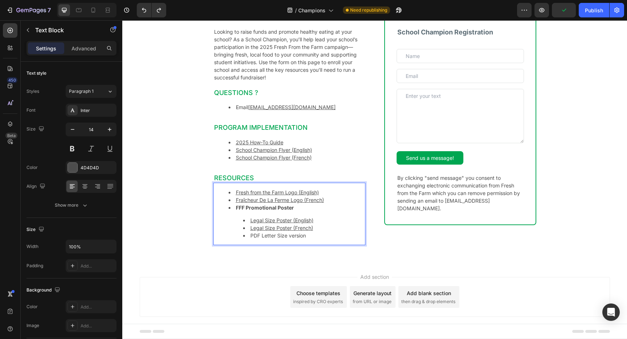
click at [334, 231] on li "Legal Size Poster (French)" at bounding box center [303, 228] width 121 height 8
click at [296, 228] on u "Legal Size Poster (French)" at bounding box center [281, 228] width 63 height 6
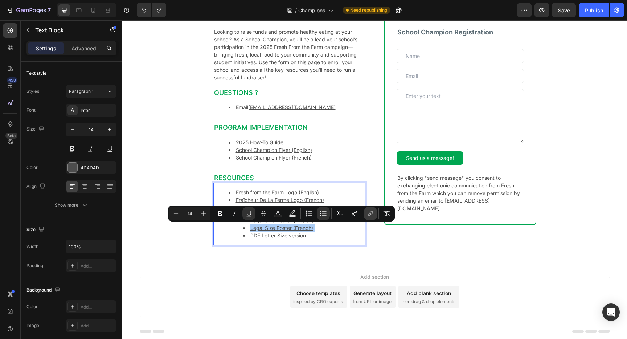
click at [370, 213] on icon "Editor contextual toolbar" at bounding box center [369, 215] width 3 height 4
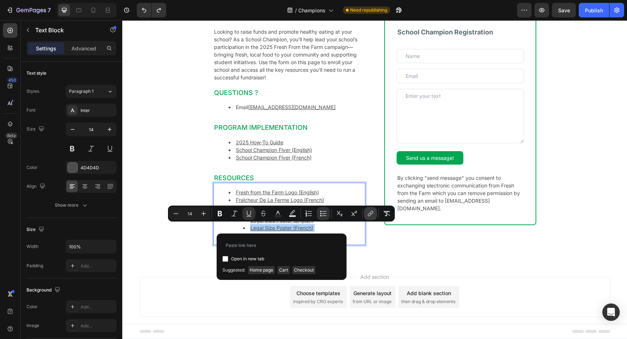
click at [370, 213] on icon "Editor contextual toolbar" at bounding box center [369, 215] width 3 height 4
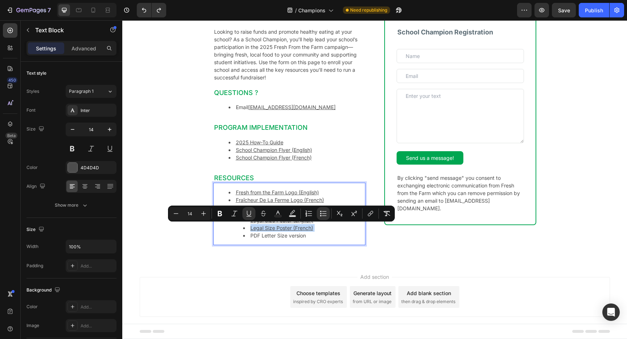
click at [336, 228] on li "Legal Size Poster (French)" at bounding box center [303, 228] width 121 height 8
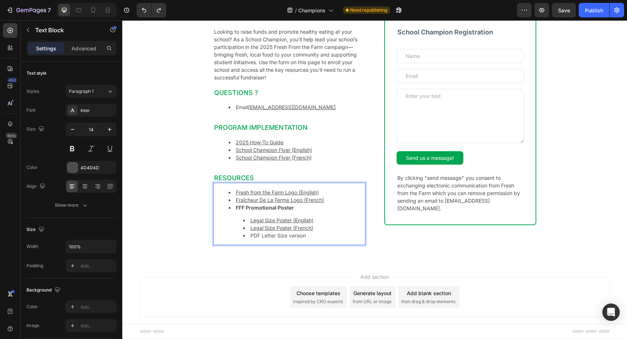
click at [297, 220] on u "Legal Size Poster (English)" at bounding box center [281, 220] width 63 height 6
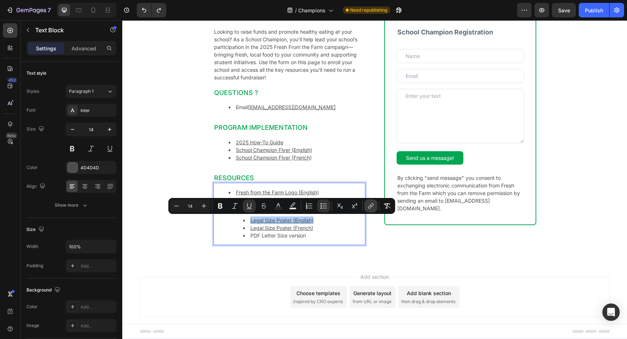
click at [371, 206] on icon "Editor contextual toolbar" at bounding box center [371, 205] width 3 height 4
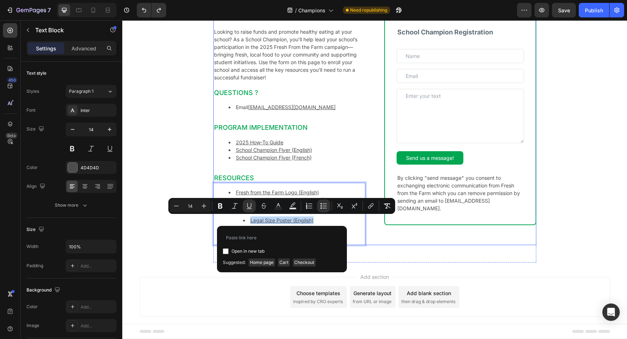
click at [384, 238] on div "School Champion Registration Heading Text Field Email Field Row Textarea Send u…" at bounding box center [460, 120] width 152 height 250
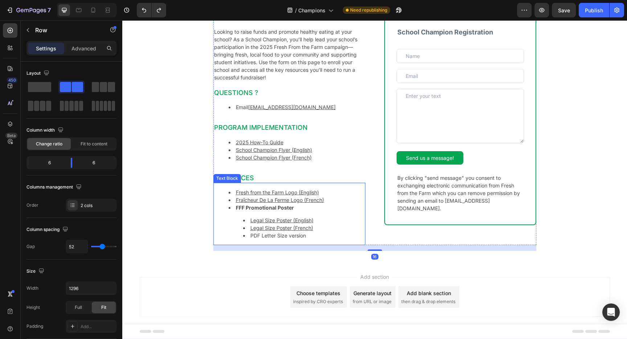
click at [285, 233] on li "PDF Letter Size version" at bounding box center [303, 236] width 121 height 8
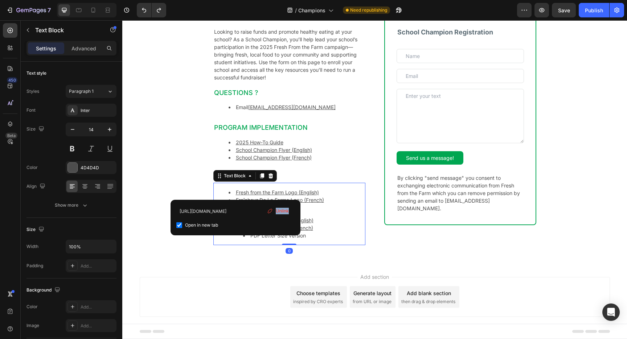
click at [269, 235] on div "https://cdn.shopify.com/s/files/1/0692/8439/7227/files/FFF_logo_ENG.jpg?v=17562…" at bounding box center [235, 218] width 130 height 36
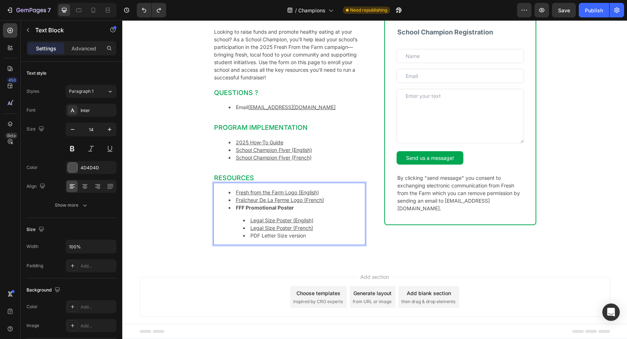
click at [269, 237] on li "PDF Letter Size version" at bounding box center [303, 236] width 121 height 8
click at [262, 236] on li "PDF Letter Size version" at bounding box center [303, 236] width 121 height 8
click at [294, 235] on li "Letter Size version" at bounding box center [303, 236] width 121 height 8
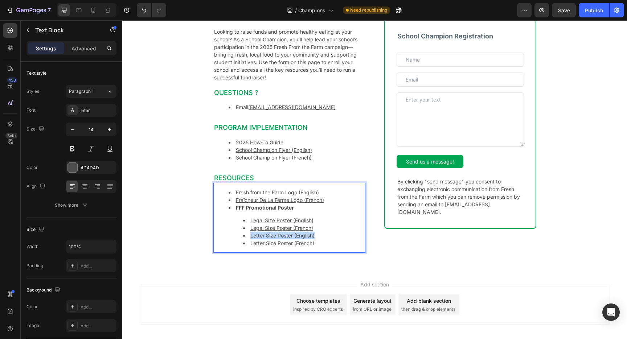
drag, startPoint x: 328, startPoint y: 234, endPoint x: 245, endPoint y: 233, distance: 82.7
click at [245, 233] on li "Letter Size Poster (English)" at bounding box center [303, 236] width 121 height 8
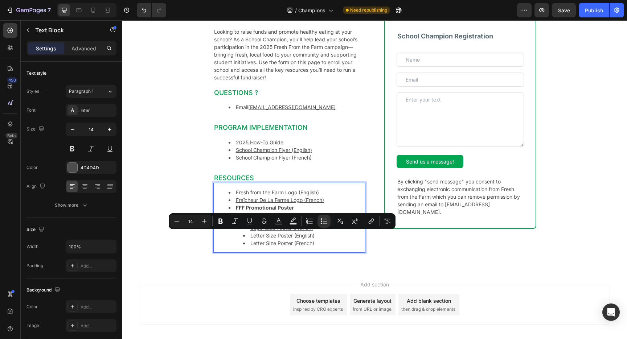
click at [323, 245] on li "Letter Size Poster (French)" at bounding box center [303, 243] width 121 height 8
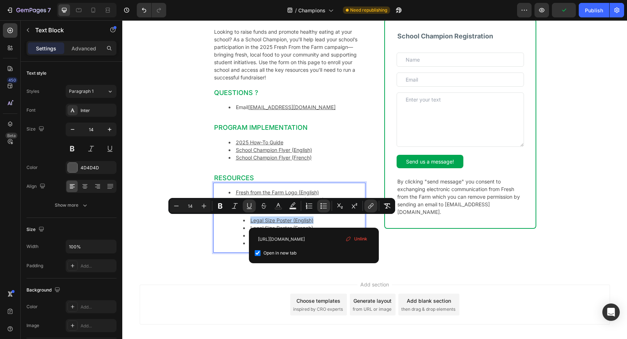
drag, startPoint x: 293, startPoint y: 219, endPoint x: 249, endPoint y: 219, distance: 43.9
click at [249, 219] on li "Legal Size Poster (English)" at bounding box center [303, 220] width 121 height 8
click at [322, 220] on li "Legal Size Poster (English)" at bounding box center [303, 220] width 121 height 8
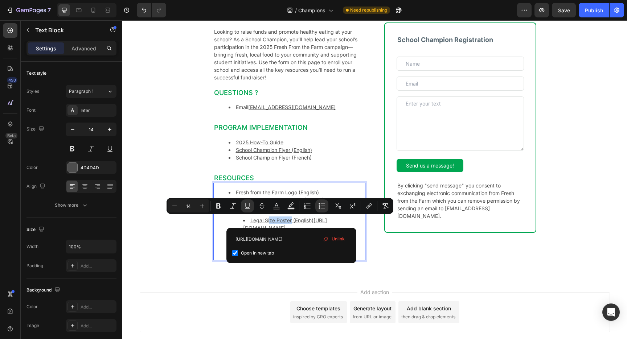
drag, startPoint x: 322, startPoint y: 220, endPoint x: 268, endPoint y: 219, distance: 53.3
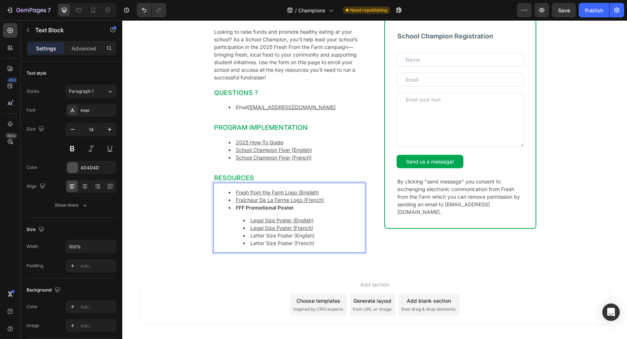
click at [313, 222] on u "Legal Size Poster (English)" at bounding box center [281, 220] width 63 height 6
click at [304, 221] on u "Legal Size Poster (English)" at bounding box center [281, 220] width 63 height 6
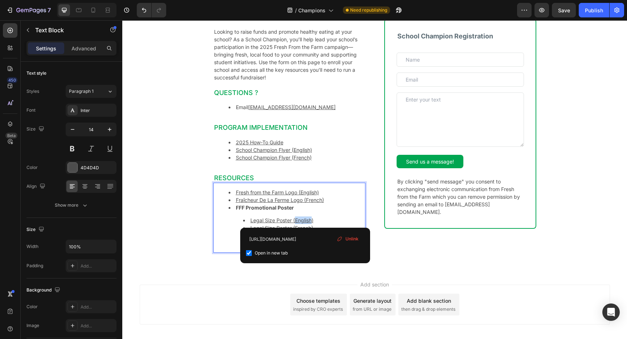
click at [304, 221] on u "Legal Size Poster (English)" at bounding box center [281, 220] width 63 height 6
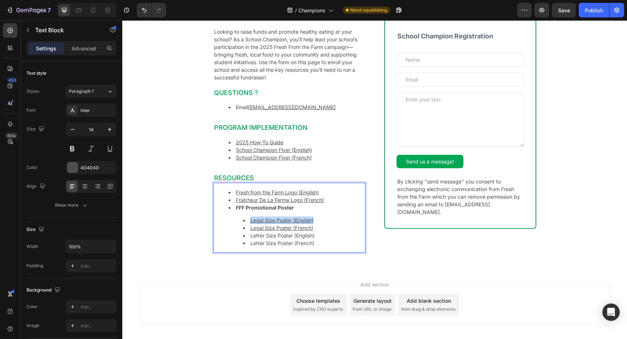
scroll to position [51, 0]
click at [304, 221] on u "Legal Size Poster (English)" at bounding box center [281, 221] width 63 height 6
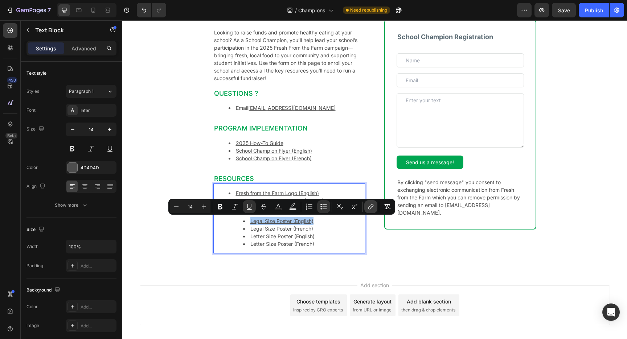
click at [371, 204] on icon "Editor contextual toolbar" at bounding box center [370, 206] width 7 height 7
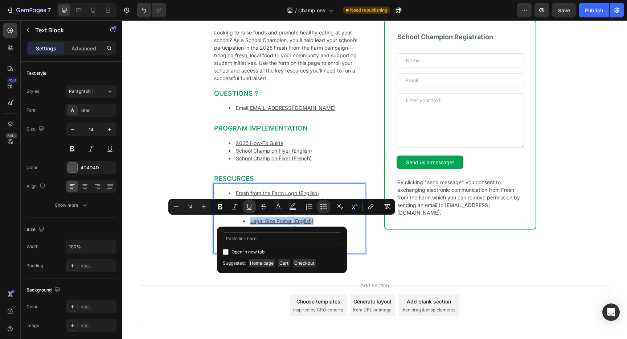
click at [251, 240] on input "Editor contextual toolbar" at bounding box center [282, 238] width 118 height 12
click at [225, 252] on input "Editor contextual toolbar" at bounding box center [226, 252] width 6 height 6
checkbox input "true"
click at [236, 236] on input "Editor contextual toolbar" at bounding box center [282, 238] width 118 height 12
type input "https://cdn.shopify.com/s/files/1/0692/8439/7227/files/FFF-Poster-EN-2025_legal…"
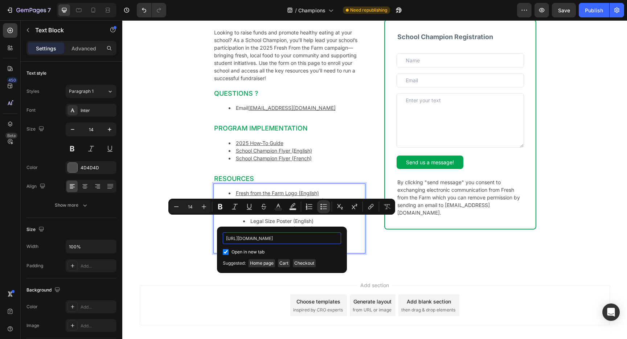
scroll to position [0, 139]
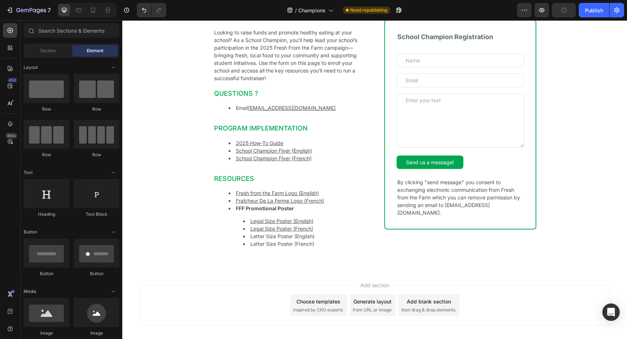
click at [178, 241] on div "Become a School Champion for Fresh From the Farm 2025 Heading Looking to raise …" at bounding box center [374, 127] width 504 height 287
click at [319, 230] on li "Legal Size Poster (French)" at bounding box center [303, 229] width 121 height 8
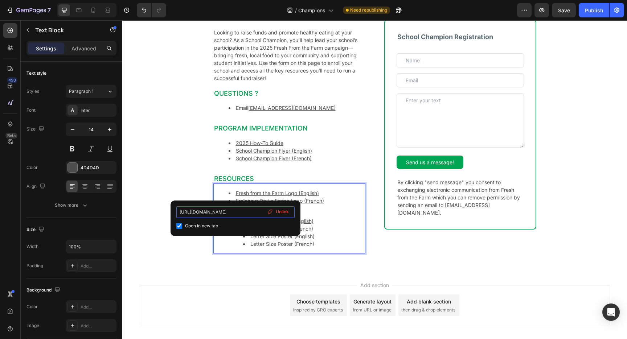
click at [237, 212] on input "https://cdn.shopify.com/s/files/1/0692/8439/7227/files/FFF_logo_ENG.jpg?v=17562…" at bounding box center [235, 212] width 118 height 12
type input "https://cdn.shopify.com/s/files/1/0692/8439/7227/files/FFF_Affiche_FR_2025_lega…"
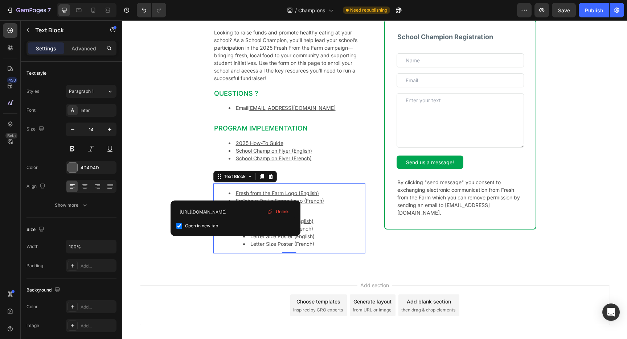
click at [347, 229] on li "Legal Size Poster (French)" at bounding box center [303, 229] width 121 height 8
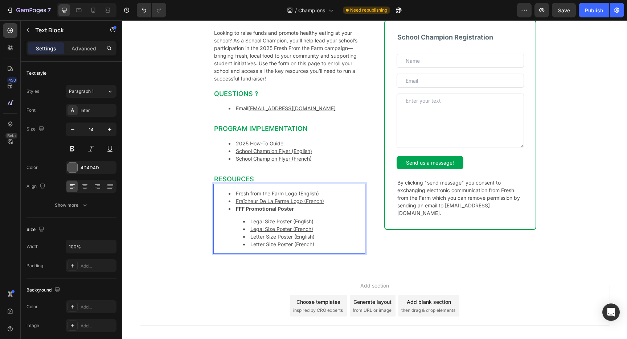
scroll to position [51, 0]
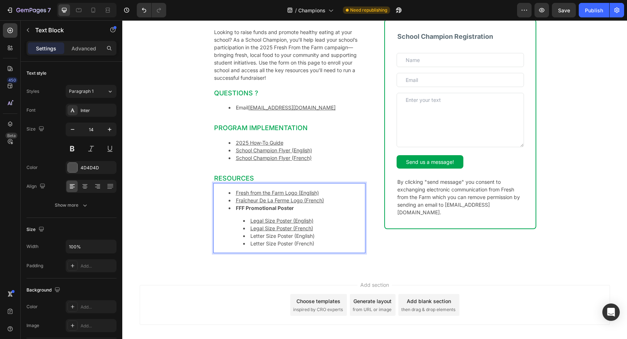
click at [284, 219] on u "Legal Size Poster (English)" at bounding box center [281, 221] width 63 height 6
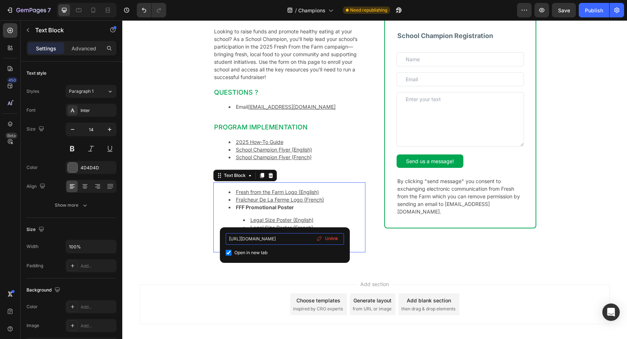
scroll to position [0, 139]
drag, startPoint x: 281, startPoint y: 239, endPoint x: 347, endPoint y: 239, distance: 66.7
click at [347, 239] on div "https://cdn.shopify.com/s/files/1/0692/8439/7227/files/FFF-Poster-EN-2025_legal…" at bounding box center [285, 245] width 130 height 36
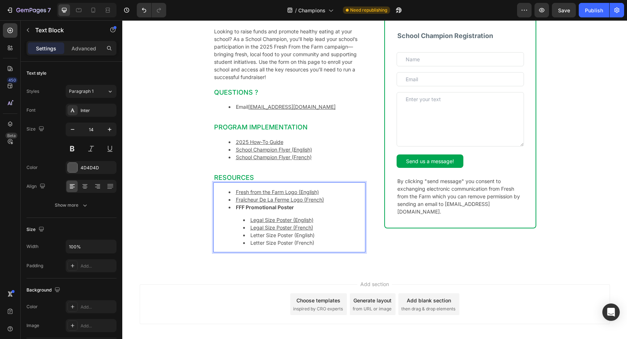
click at [333, 220] on li "Legal Size Poster (English) ⁠⁠⁠⁠⁠⁠⁠" at bounding box center [303, 220] width 121 height 8
click at [287, 226] on u "Legal Size Poster (French)" at bounding box center [281, 227] width 63 height 6
click at [286, 227] on u "Legal Size Poster (French)" at bounding box center [281, 227] width 63 height 6
click at [336, 231] on li "Legal Size Poster (French)" at bounding box center [303, 228] width 121 height 8
click at [295, 228] on u "Legal Size Poster (French)" at bounding box center [281, 227] width 63 height 6
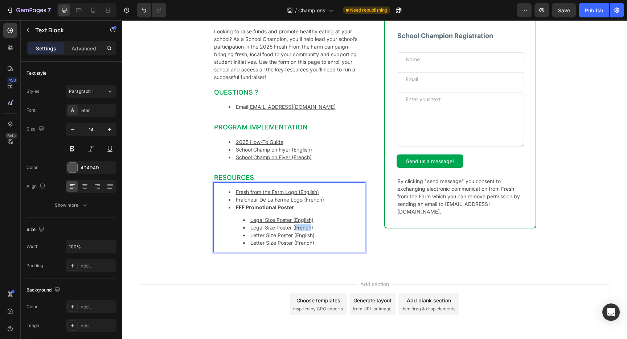
click at [295, 228] on u "Legal Size Poster (French)" at bounding box center [281, 227] width 63 height 6
click at [295, 228] on u "Legal Size Poster (French)" at bounding box center [281, 229] width 63 height 6
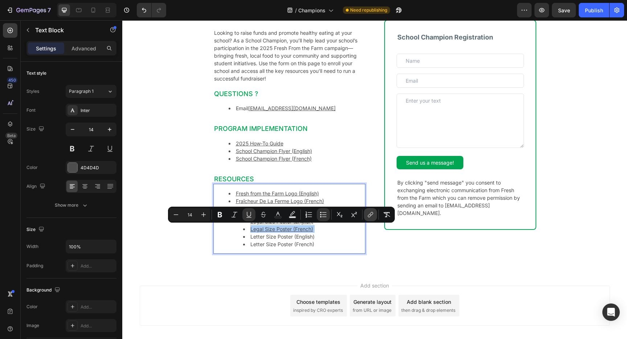
click at [368, 215] on icon "Editor contextual toolbar" at bounding box center [369, 216] width 3 height 4
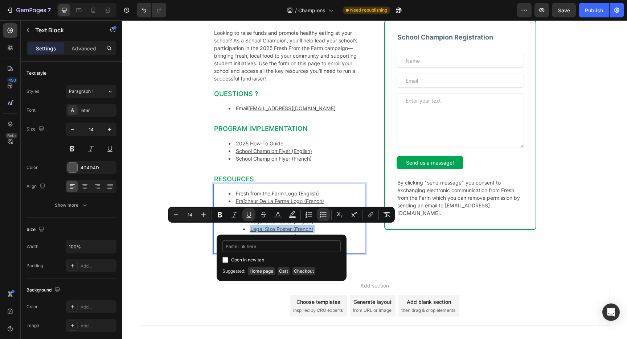
type input "https://cdn.shopify.com/s/files/1/0692/8439/7227/files/FFF_Affiche_FR_2025_lega…"
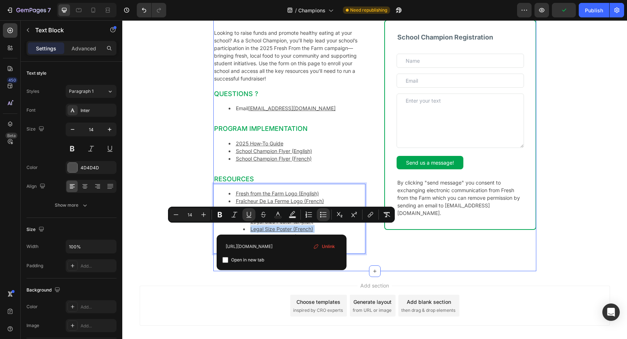
click at [377, 260] on div "Become a School Champion for Fresh From the Farm 2025 Heading Looking to raise …" at bounding box center [374, 127] width 323 height 287
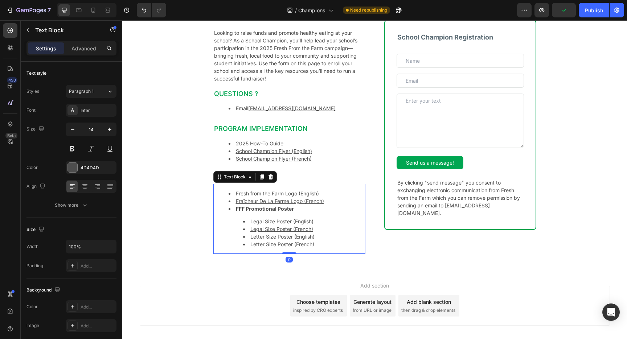
click at [280, 236] on li "Letter Size Poster (English)" at bounding box center [303, 237] width 121 height 8
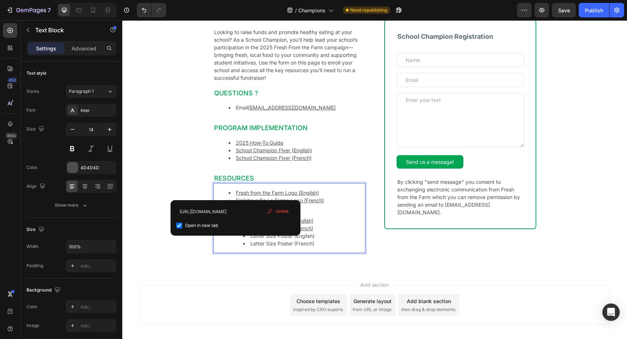
click at [303, 239] on li "Letter Size Poster (English)" at bounding box center [303, 236] width 121 height 8
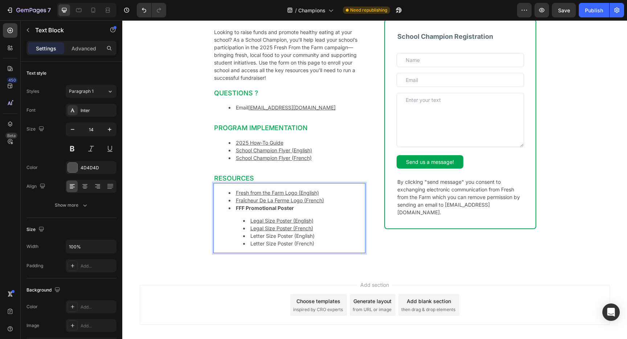
click at [308, 237] on li "Letter Size Poster (English)" at bounding box center [303, 236] width 121 height 8
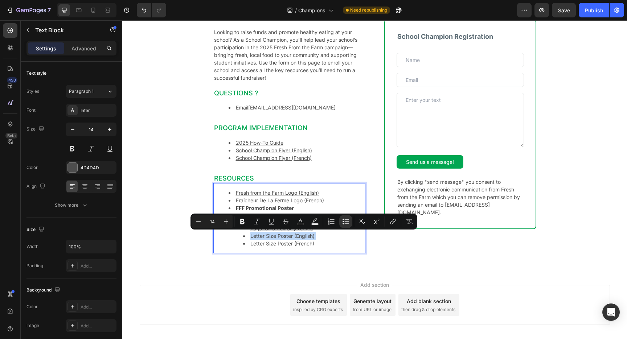
click at [308, 237] on li "Letter Size Poster (English)" at bounding box center [303, 236] width 121 height 8
click at [369, 223] on icon "Editor contextual toolbar" at bounding box center [370, 221] width 7 height 7
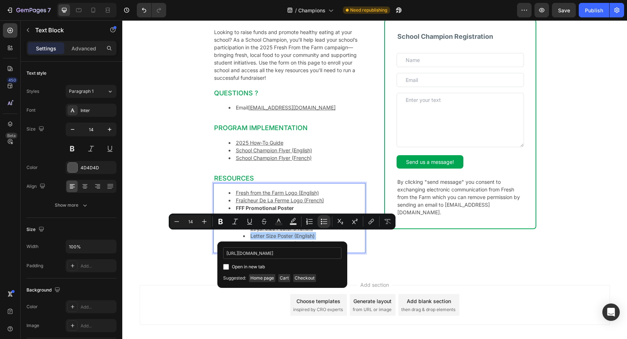
scroll to position [0, 140]
type input "https://cdn.shopify.com/s/files/1/0692/8439/7227/files/FFF-Poster-EN-2025_lette…"
click at [223, 267] on input "Editor contextual toolbar" at bounding box center [226, 267] width 6 height 6
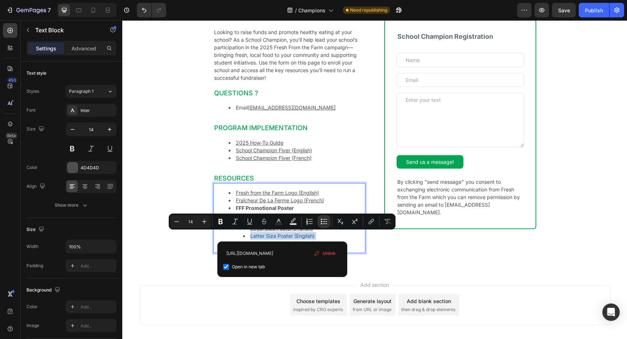
checkbox input "true"
click at [184, 259] on div "Become a School Champion for Fresh From the Farm 2025 Heading Looking to raise …" at bounding box center [374, 127] width 504 height 287
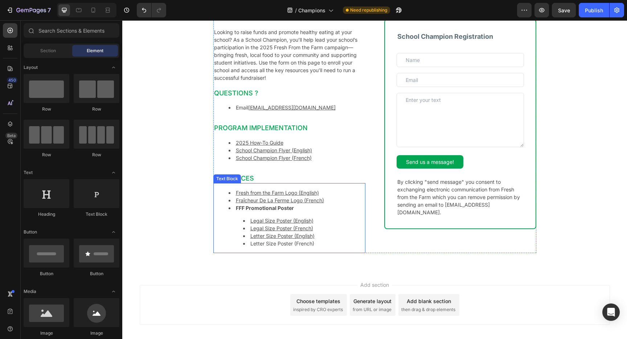
click at [283, 244] on li "Letter Size Poster (French)" at bounding box center [303, 244] width 121 height 8
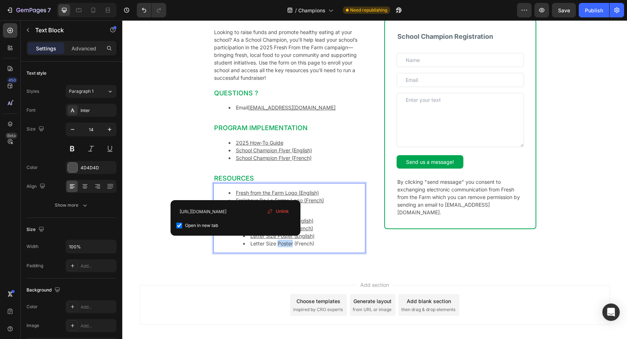
click at [283, 244] on li "Letter Size Poster (French)" at bounding box center [303, 244] width 121 height 8
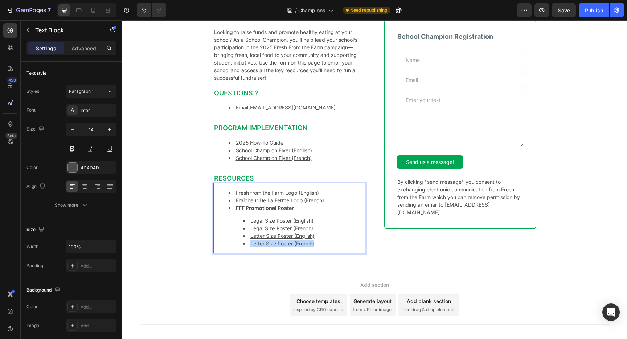
click at [283, 244] on li "Letter Size Poster (French)" at bounding box center [303, 244] width 121 height 8
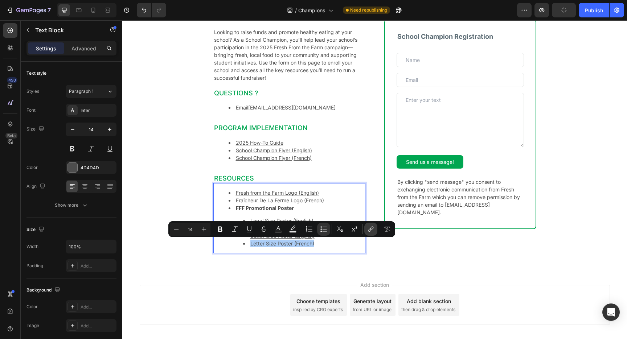
click at [375, 230] on button "link" at bounding box center [370, 229] width 13 height 13
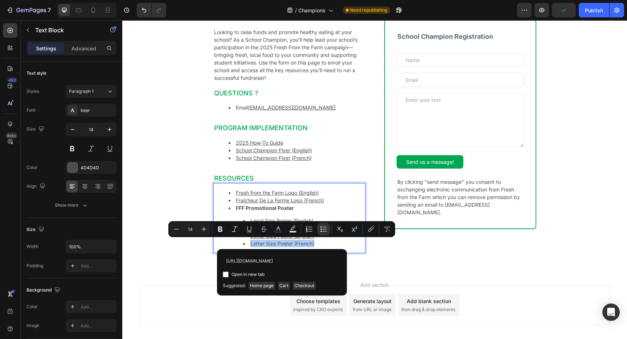
scroll to position [0, 143]
type input "https://cdn.shopify.com/s/files/1/0692/8439/7227/files/FFF_Affiche_FR_2025-_let…"
click at [242, 274] on span "Open in new tab" at bounding box center [247, 274] width 33 height 9
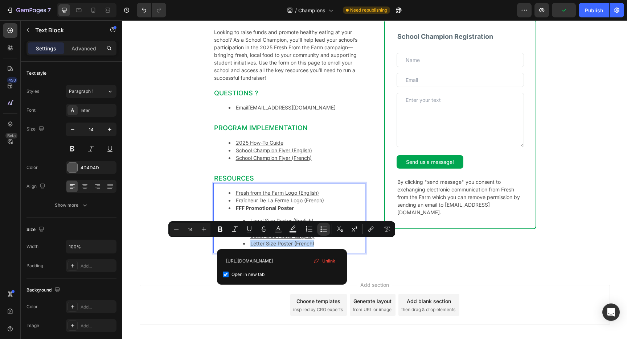
checkbox input "true"
click at [431, 263] on div "Become a School Champion for Fresh From the Farm 2025 Heading Looking to raise …" at bounding box center [374, 127] width 323 height 287
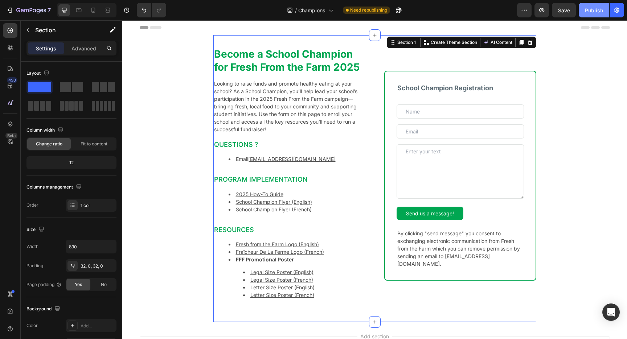
click at [592, 13] on div "Publish" at bounding box center [593, 11] width 18 height 8
click at [246, 261] on strong "FFF Promotional Poster" at bounding box center [265, 259] width 58 height 6
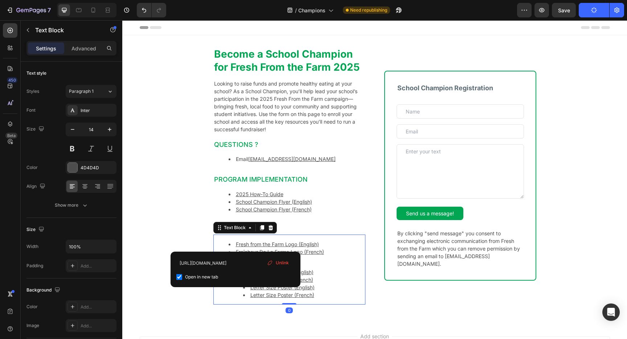
click at [245, 260] on input "https://cdn.shopify.com/s/files/1/0692/8439/7227/files/FFF_Affiche_FR_2025_lega…" at bounding box center [235, 263] width 118 height 12
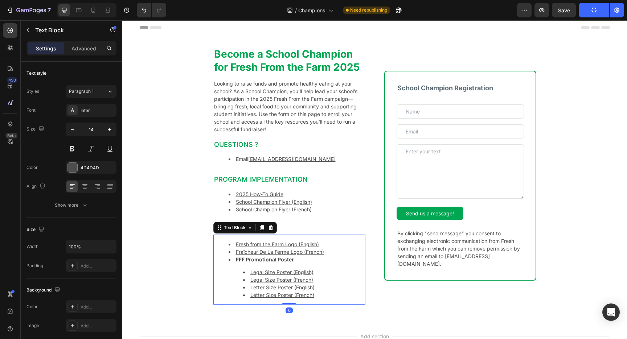
click at [325, 262] on li "FFF Promotional Poster Legal Size Poster (English) Legal Size Poster (French) L…" at bounding box center [296, 277] width 136 height 43
click at [247, 260] on strong "FFF Promotional Poster" at bounding box center [265, 259] width 58 height 6
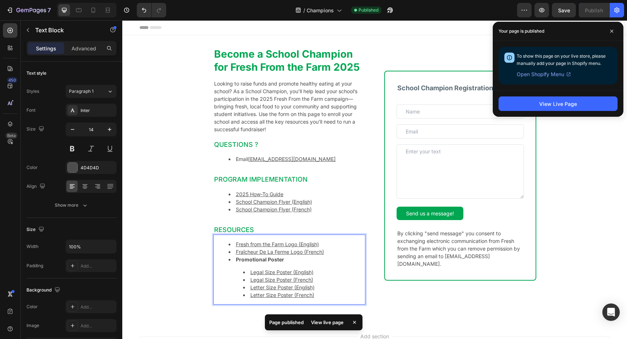
click at [162, 270] on div "Become a School Champion for Fresh From the Farm 2025 Heading Looking to raise …" at bounding box center [374, 178] width 504 height 287
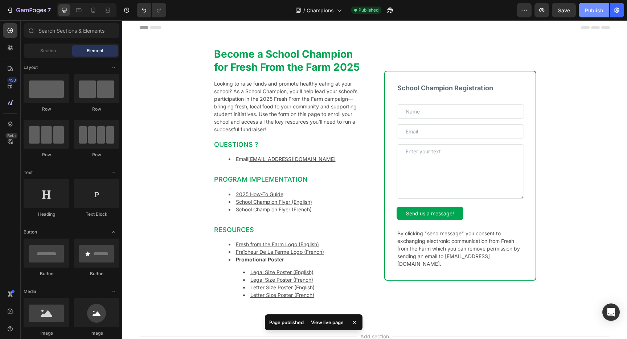
click at [592, 9] on div "Publish" at bounding box center [593, 11] width 18 height 8
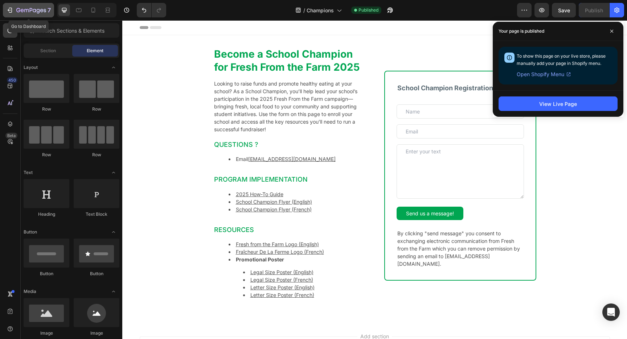
click at [12, 8] on icon "button" at bounding box center [9, 10] width 7 height 7
